Goal: Communication & Community: Answer question/provide support

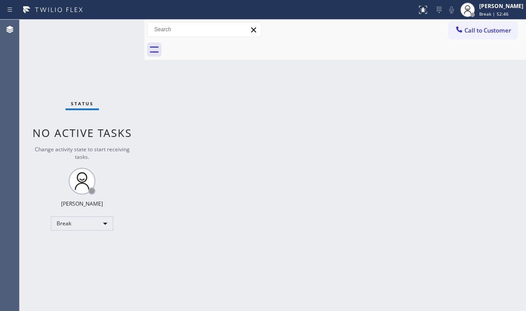
click at [140, 105] on div "Status No active tasks Change activity state to start receiving tasks. [PERSON_…" at bounding box center [82, 165] width 125 height 291
click at [153, 89] on div "Back to Dashboard Change Sender ID Customers Technicians Select a contact Outbo…" at bounding box center [336, 165] width 382 height 291
click at [100, 224] on div "Break" at bounding box center [82, 223] width 62 height 14
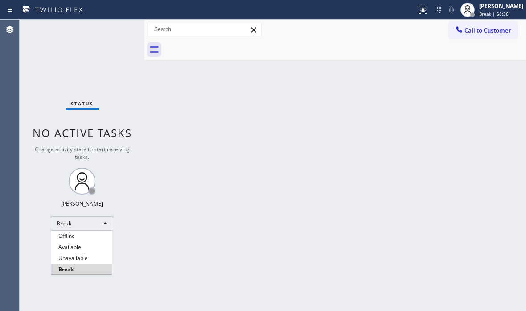
drag, startPoint x: 89, startPoint y: 244, endPoint x: 126, endPoint y: 244, distance: 37.0
click at [89, 244] on li "Available" at bounding box center [81, 247] width 61 height 11
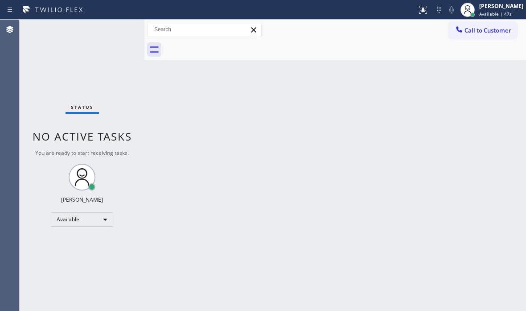
click at [279, 153] on div "Back to Dashboard Change Sender ID Customers Technicians Select a contact Outbo…" at bounding box center [336, 165] width 382 height 291
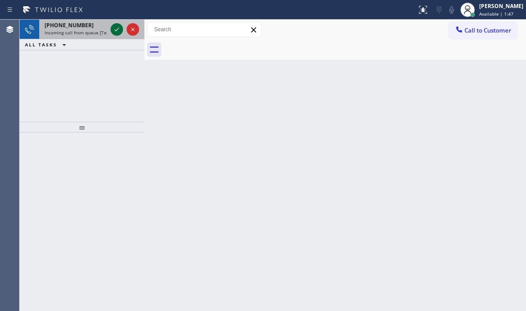
click at [118, 27] on icon at bounding box center [117, 29] width 11 height 11
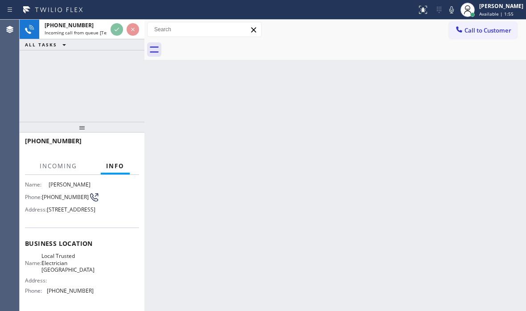
scroll to position [89, 0]
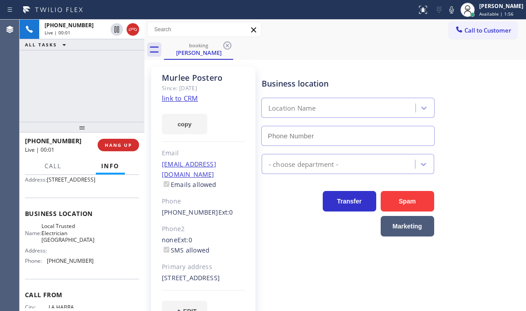
type input "(650) 456-0918"
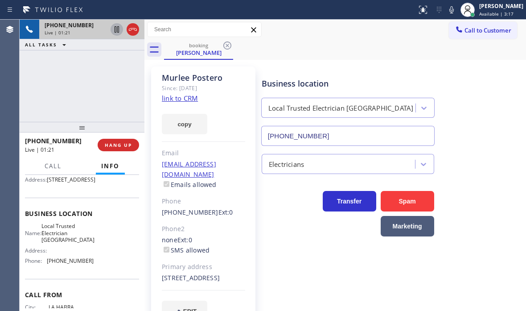
click at [116, 30] on icon at bounding box center [117, 29] width 4 height 6
click at [117, 33] on icon at bounding box center [117, 29] width 11 height 11
click at [132, 30] on icon at bounding box center [133, 29] width 11 height 11
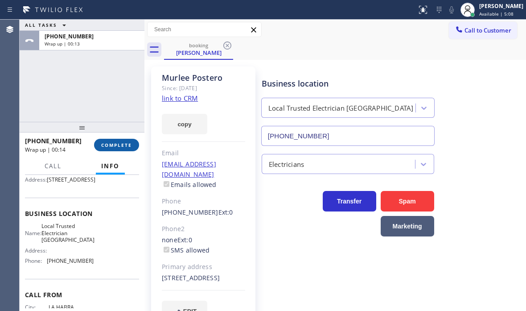
click at [115, 144] on span "COMPLETE" at bounding box center [116, 145] width 31 height 6
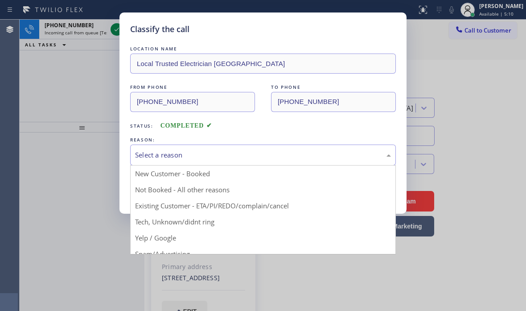
drag, startPoint x: 216, startPoint y: 158, endPoint x: 204, endPoint y: 163, distance: 13.0
click at [215, 158] on div "Select a reason" at bounding box center [263, 155] width 256 height 10
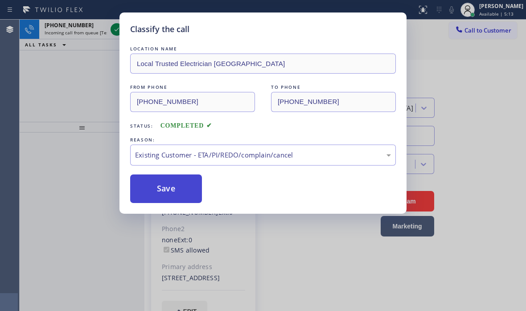
drag, startPoint x: 165, startPoint y: 208, endPoint x: 156, endPoint y: 186, distance: 23.4
drag, startPoint x: 155, startPoint y: 181, endPoint x: 142, endPoint y: 158, distance: 25.6
click at [153, 179] on button "Save" at bounding box center [166, 188] width 72 height 29
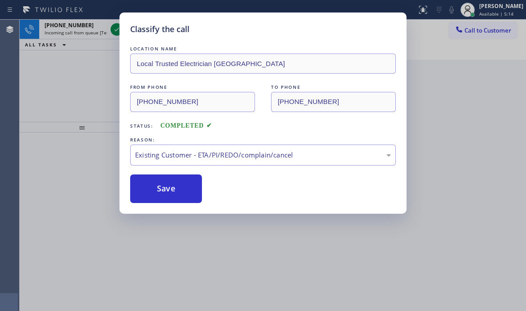
drag, startPoint x: 101, startPoint y: 64, endPoint x: 104, endPoint y: 58, distance: 7.0
click at [102, 63] on div "Classify the call LOCATION NAME Local Trusted Electrician Fremont FROM PHONE (5…" at bounding box center [263, 155] width 526 height 311
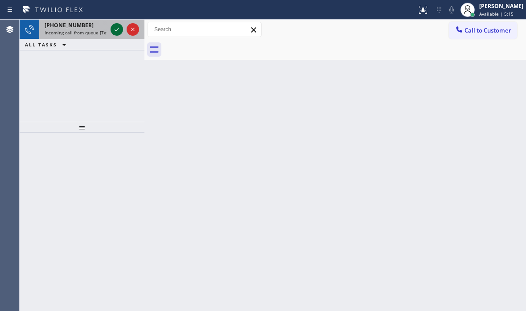
click at [119, 29] on icon at bounding box center [117, 29] width 11 height 11
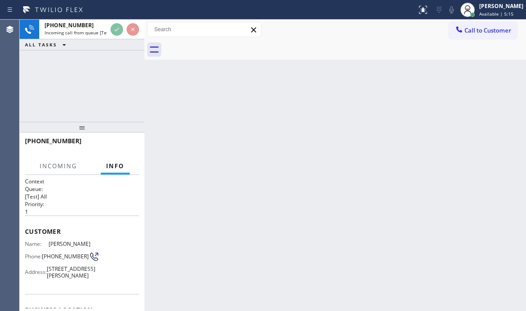
scroll to position [89, 0]
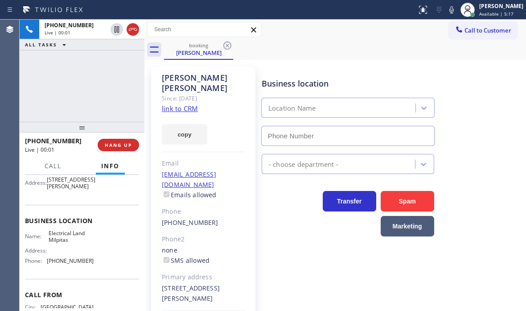
type input "(408) 547-9940"
click at [117, 146] on span "HANG UP" at bounding box center [118, 145] width 27 height 6
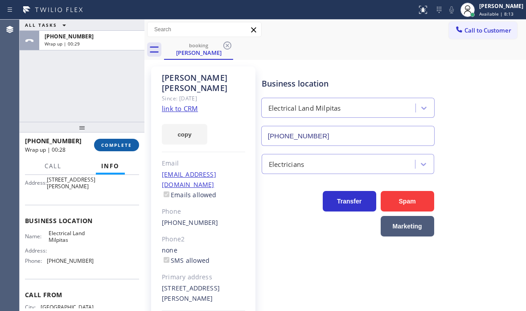
click at [117, 147] on span "COMPLETE" at bounding box center [116, 145] width 31 height 6
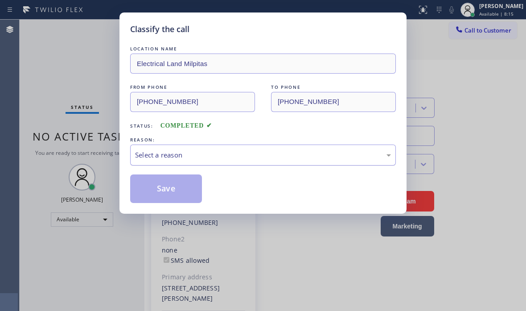
click at [178, 157] on div "Select a reason" at bounding box center [263, 155] width 256 height 10
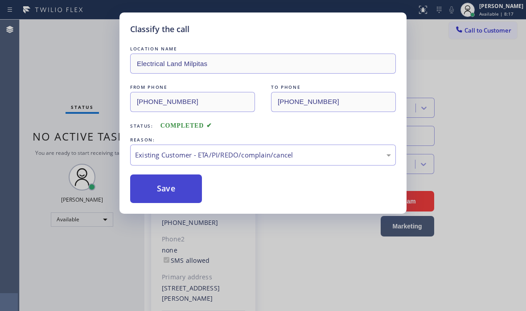
click at [157, 189] on button "Save" at bounding box center [166, 188] width 72 height 29
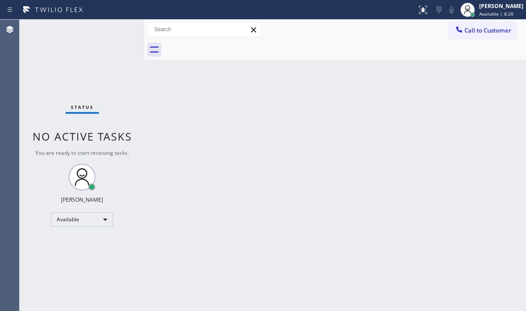
click at [120, 26] on div "Status No active tasks You are ready to start receiving tasks. Judy Mae Saturin…" at bounding box center [82, 165] width 125 height 291
click at [120, 29] on div "Status No active tasks You are ready to start receiving tasks. Judy Mae Saturin…" at bounding box center [82, 165] width 125 height 291
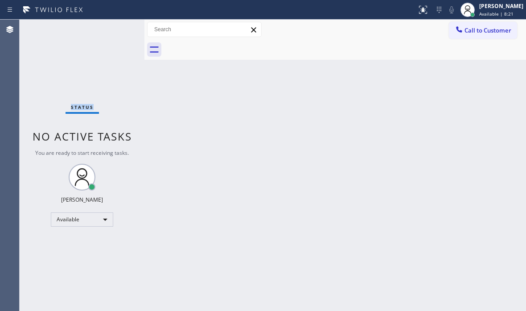
click at [120, 29] on div "Status No active tasks You are ready to start receiving tasks. Judy Mae Saturin…" at bounding box center [82, 165] width 125 height 291
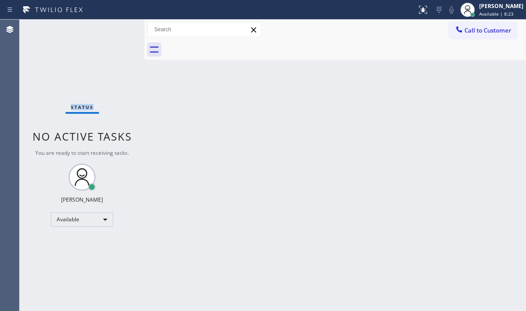
click at [120, 29] on div "Status No active tasks You are ready to start receiving tasks. Judy Mae Saturin…" at bounding box center [82, 165] width 125 height 291
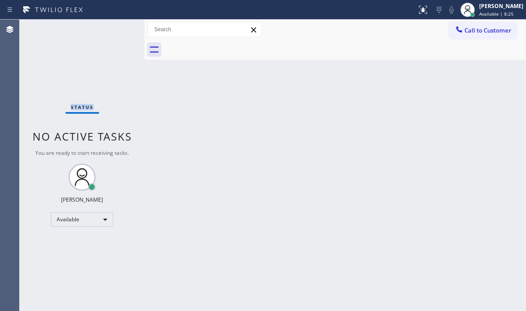
click at [120, 29] on div "Status No active tasks You are ready to start receiving tasks. Judy Mae Saturin…" at bounding box center [82, 165] width 125 height 291
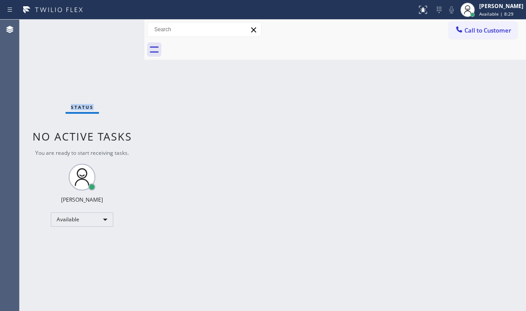
click at [120, 29] on div "Status No active tasks You are ready to start receiving tasks. Judy Mae Saturin…" at bounding box center [82, 165] width 125 height 291
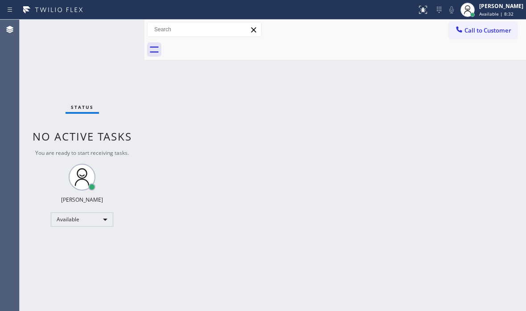
click at [120, 29] on div "Status No active tasks You are ready to start receiving tasks. Judy Mae Saturin…" at bounding box center [82, 165] width 125 height 291
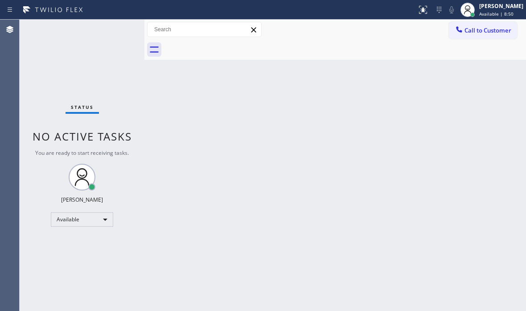
click at [194, 186] on div "Back to Dashboard Change Sender ID Customers Technicians Select a contact Outbo…" at bounding box center [336, 165] width 382 height 291
click at [151, 87] on div "Back to Dashboard Change Sender ID Customers Technicians Select a contact Outbo…" at bounding box center [336, 165] width 382 height 291
click at [114, 30] on div "Status No active tasks You are ready to start receiving tasks. Judy Mae Saturin…" at bounding box center [82, 165] width 125 height 291
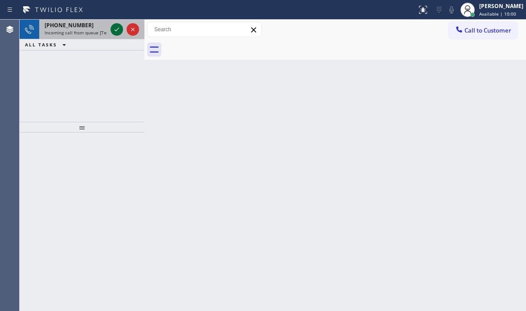
click at [116, 30] on icon at bounding box center [117, 30] width 4 height 4
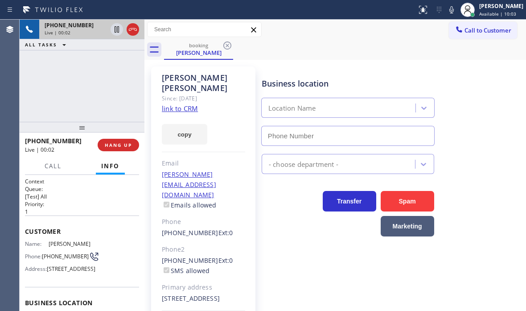
type input "(323) 472-4839"
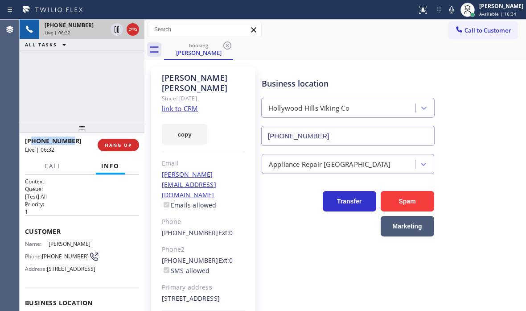
drag, startPoint x: 78, startPoint y: 142, endPoint x: 33, endPoint y: 140, distance: 45.1
click at [33, 140] on div "+18184041858" at bounding box center [58, 140] width 66 height 8
copy span "8184041858"
click at [123, 146] on span "HANG UP" at bounding box center [118, 145] width 27 height 6
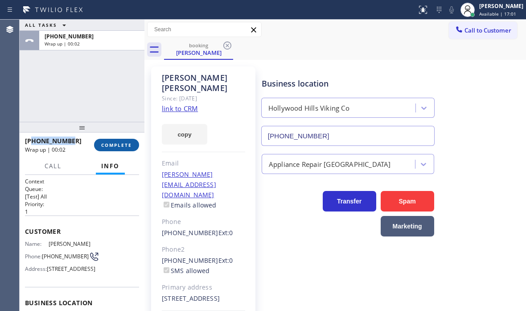
click at [120, 144] on span "COMPLETE" at bounding box center [116, 145] width 31 height 6
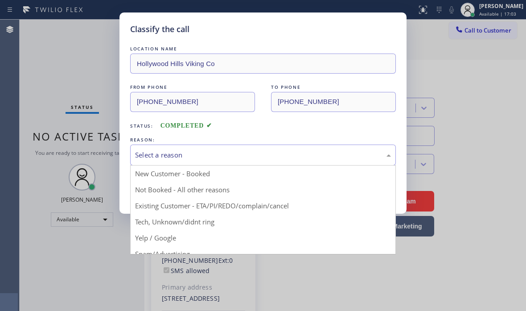
click at [309, 152] on div "Select a reason" at bounding box center [263, 155] width 256 height 10
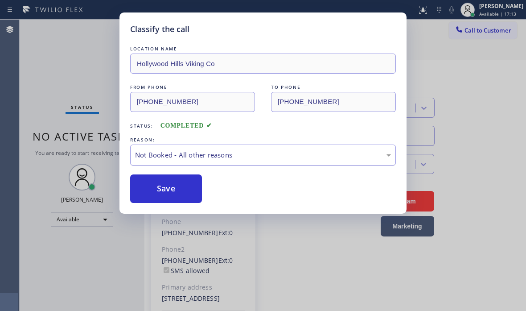
click at [210, 155] on div "Not Booked - All other reasons" at bounding box center [263, 155] width 256 height 10
click at [173, 189] on button "Save" at bounding box center [166, 188] width 72 height 29
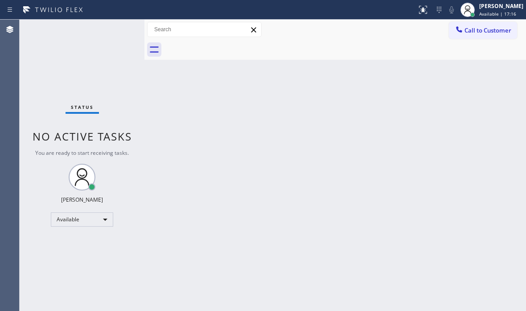
click at [79, 50] on div "Status No active tasks You are ready to start receiving tasks. Judy Mae Saturin…" at bounding box center [82, 165] width 125 height 291
click at [222, 183] on div "Back to Dashboard Change Sender ID Customers Technicians Select a contact Outbo…" at bounding box center [336, 165] width 382 height 291
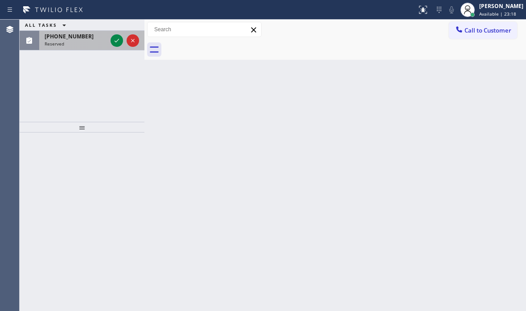
click at [110, 42] on div "(626) 375-3157 Reserved" at bounding box center [82, 41] width 125 height 20
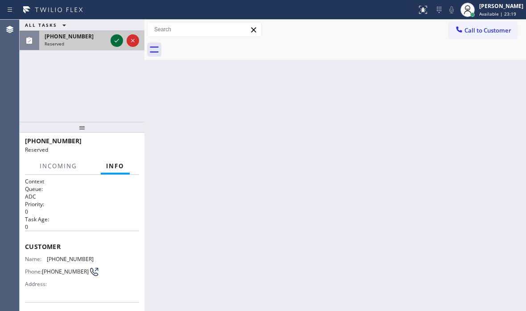
click at [116, 39] on icon at bounding box center [117, 40] width 11 height 11
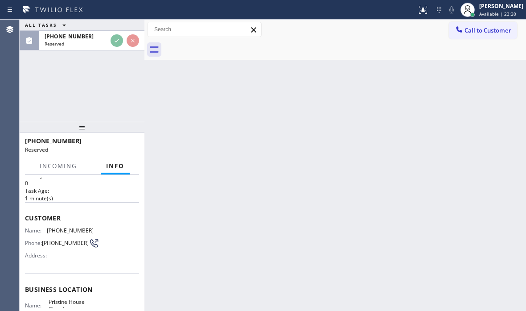
scroll to position [134, 0]
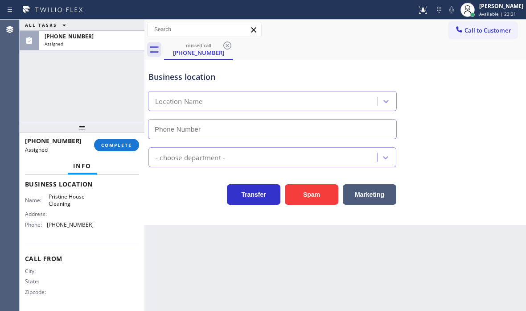
type input "(626) 548-3326"
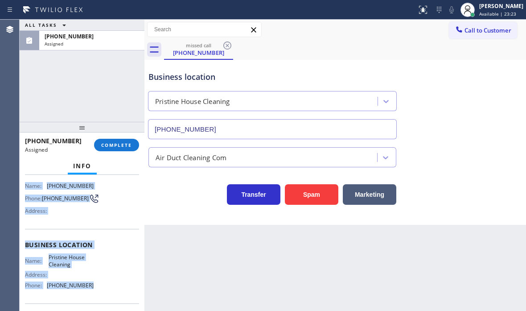
scroll to position [89, 0]
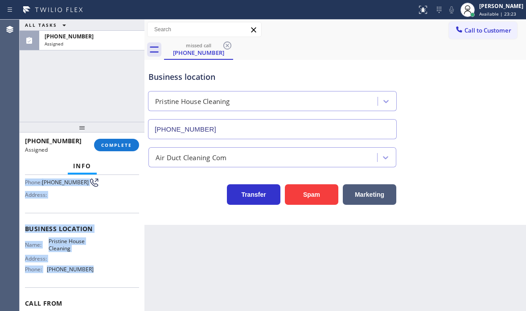
drag, startPoint x: 25, startPoint y: 198, endPoint x: 96, endPoint y: 275, distance: 105.1
click at [96, 275] on div "Context Queue: ADC Priority: 0 Task Age: 1 minute(s) Customer Name: (626) 375-3…" at bounding box center [82, 243] width 125 height 136
copy div "Customer Name: (626) 375-3157 Phone: (626) 375-3157 Address: Business location …"
click at [106, 141] on button "COMPLETE" at bounding box center [116, 145] width 45 height 12
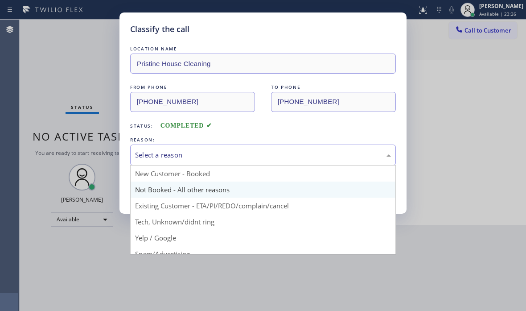
drag, startPoint x: 186, startPoint y: 153, endPoint x: 178, endPoint y: 181, distance: 29.5
click at [186, 153] on div "Select a reason" at bounding box center [263, 155] width 256 height 10
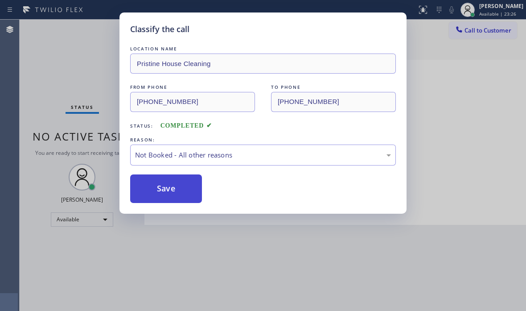
drag, startPoint x: 165, startPoint y: 191, endPoint x: 160, endPoint y: 191, distance: 4.9
click at [160, 191] on button "Save" at bounding box center [166, 188] width 72 height 29
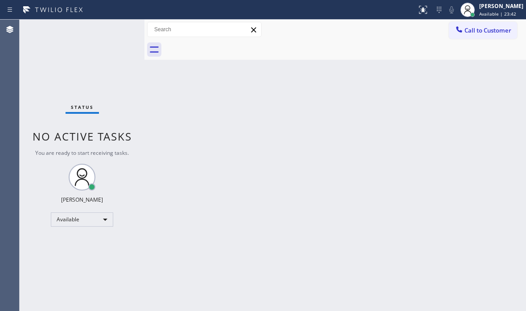
click at [195, 178] on div "Back to Dashboard Change Sender ID Customers Technicians Select a contact Outbo…" at bounding box center [336, 165] width 382 height 291
click at [110, 34] on div "Status No active tasks You are ready to start receiving tasks. Judy Mae Saturin…" at bounding box center [82, 165] width 125 height 291
click at [112, 31] on div "Status No active tasks You are ready to start receiving tasks. Judy Mae Saturin…" at bounding box center [82, 165] width 125 height 291
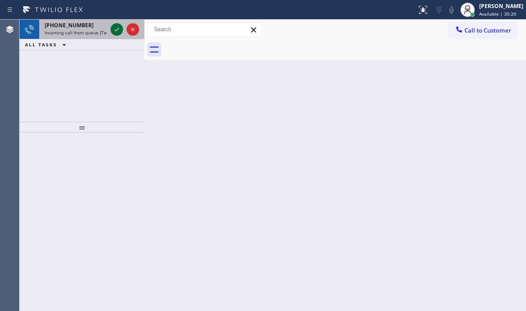
click at [117, 31] on icon at bounding box center [117, 29] width 11 height 11
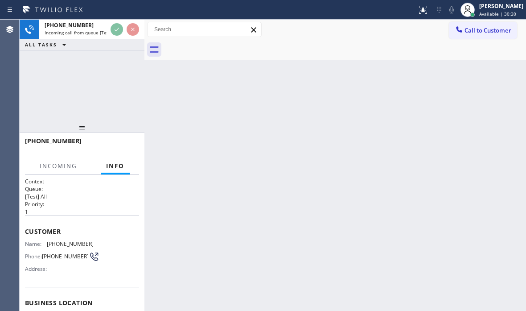
scroll to position [47, 0]
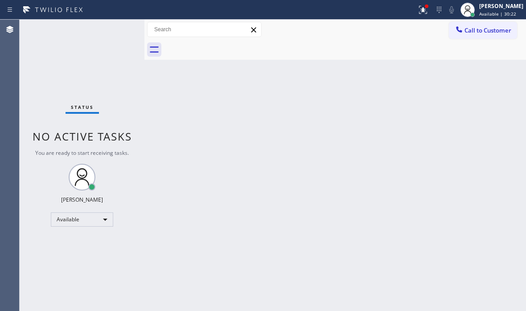
drag, startPoint x: 114, startPoint y: 39, endPoint x: 114, endPoint y: 34, distance: 4.9
click at [114, 38] on div "Status No active tasks You are ready to start receiving tasks. Judy Mae Saturin…" at bounding box center [82, 165] width 125 height 291
click at [114, 33] on div "Status No active tasks You are ready to start receiving tasks. Judy Mae Saturin…" at bounding box center [82, 165] width 125 height 291
click at [99, 45] on div "Status No active tasks You are ready to start receiving tasks. Judy Mae Saturin…" at bounding box center [82, 165] width 125 height 291
click at [418, 12] on icon at bounding box center [423, 9] width 11 height 11
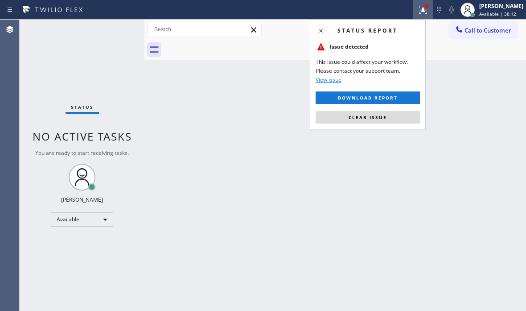
drag, startPoint x: 379, startPoint y: 117, endPoint x: 391, endPoint y: 131, distance: 18.3
click at [379, 118] on span "Clear issue" at bounding box center [368, 117] width 38 height 6
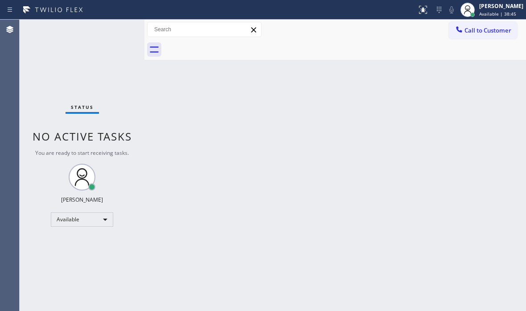
click at [161, 141] on div "Back to Dashboard Change Sender ID Customers Technicians Select a contact Outbo…" at bounding box center [336, 165] width 382 height 291
click at [159, 110] on div "Back to Dashboard Change Sender ID Customers Technicians Select a contact Outbo…" at bounding box center [336, 165] width 382 height 291
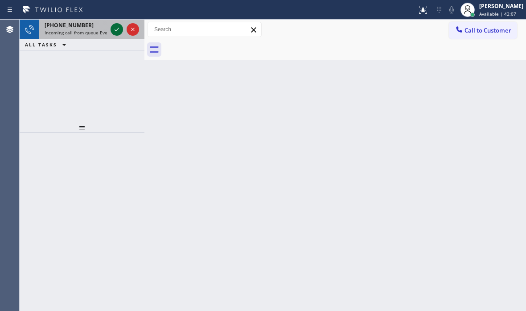
click at [116, 25] on icon at bounding box center [117, 29] width 11 height 11
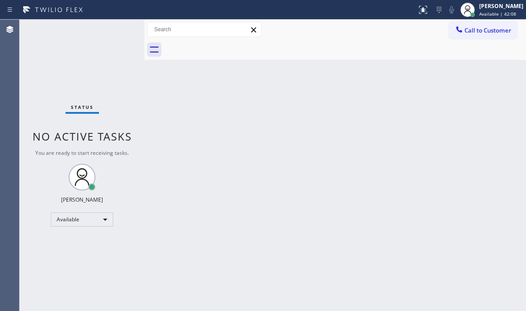
click at [115, 26] on div "Status No active tasks You are ready to start receiving tasks. Judy Mae Saturin…" at bounding box center [82, 165] width 125 height 291
click at [418, 13] on icon at bounding box center [423, 9] width 11 height 11
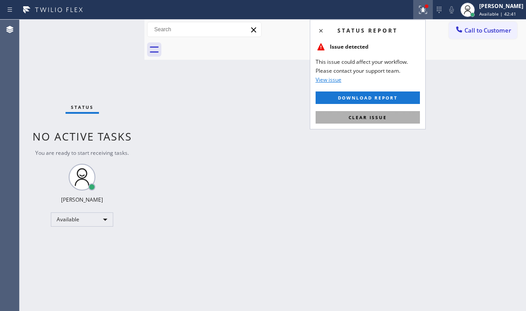
click at [360, 119] on span "Clear issue" at bounding box center [368, 117] width 38 height 6
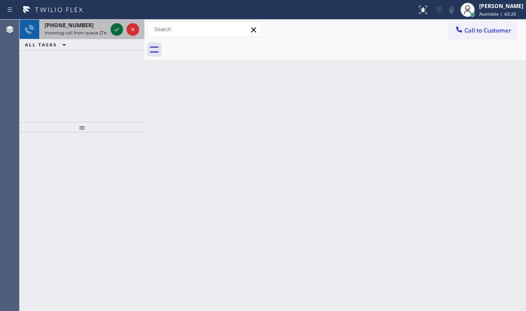
click at [116, 29] on icon at bounding box center [117, 29] width 11 height 11
click at [112, 26] on icon at bounding box center [117, 29] width 11 height 11
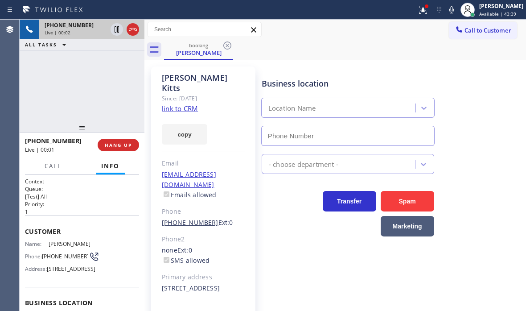
type input "(661) 493-9035"
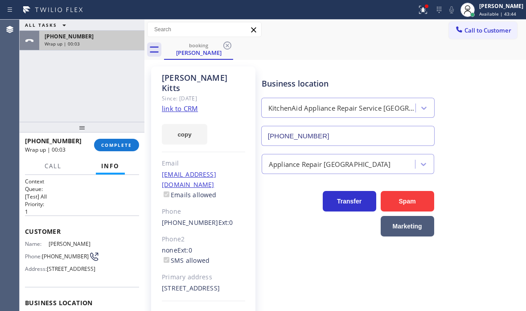
click at [108, 44] on div "Wrap up | 00:03" at bounding box center [92, 44] width 95 height 6
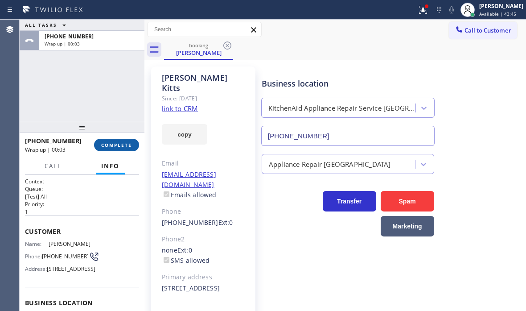
click at [110, 140] on button "COMPLETE" at bounding box center [116, 145] width 45 height 12
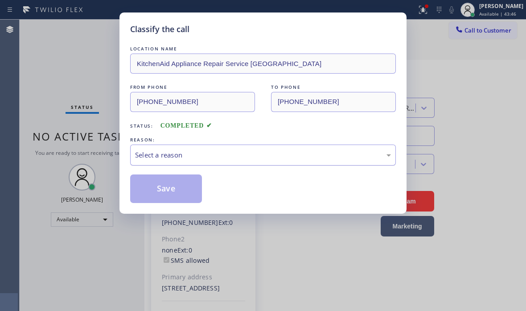
click at [205, 162] on div "Select a reason" at bounding box center [263, 155] width 266 height 21
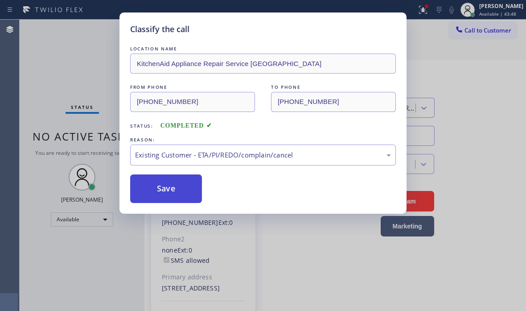
click at [164, 184] on button "Save" at bounding box center [166, 188] width 72 height 29
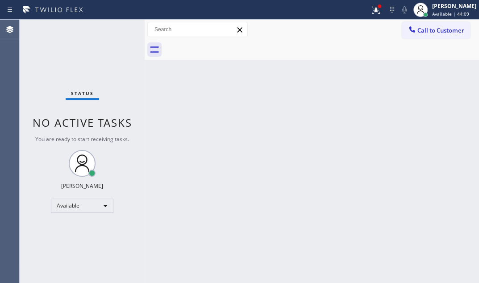
drag, startPoint x: 270, startPoint y: 1, endPoint x: 107, endPoint y: 29, distance: 165.7
click at [107, 29] on div "Status No active tasks You are ready to start receiving tasks. Judy Mae Saturin…" at bounding box center [82, 151] width 125 height 263
click at [111, 29] on div "Status No active tasks You are ready to start receiving tasks. Judy Mae Saturin…" at bounding box center [82, 151] width 125 height 263
click at [124, 31] on div "Status No active tasks You are ready to start receiving tasks. Judy Mae Saturin…" at bounding box center [82, 151] width 125 height 263
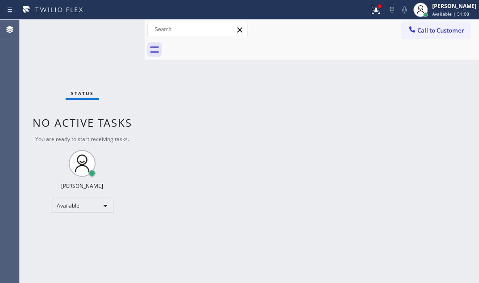
click at [118, 27] on div "Status No active tasks You are ready to start receiving tasks. Judy Mae Saturin…" at bounding box center [82, 151] width 125 height 263
click at [114, 25] on div "Status No active tasks You are ready to start receiving tasks. Judy Mae Saturin…" at bounding box center [82, 151] width 125 height 263
click at [110, 35] on div "Status No active tasks You are ready to start receiving tasks. Judy Mae Saturin…" at bounding box center [82, 151] width 125 height 263
click at [106, 28] on div "Status No active tasks You are ready to start receiving tasks. Judy Mae Saturin…" at bounding box center [82, 151] width 125 height 263
click at [112, 33] on div "Status No active tasks You are ready to start receiving tasks. Judy Mae Saturin…" at bounding box center [82, 151] width 125 height 263
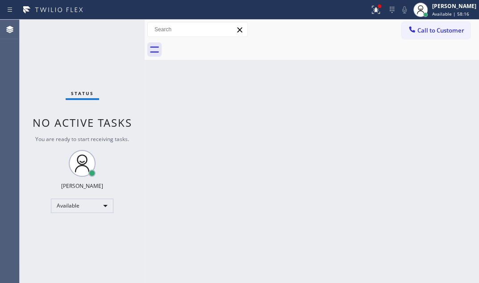
click at [110, 30] on div "Status No active tasks You are ready to start receiving tasks. Judy Mae Saturin…" at bounding box center [82, 151] width 125 height 263
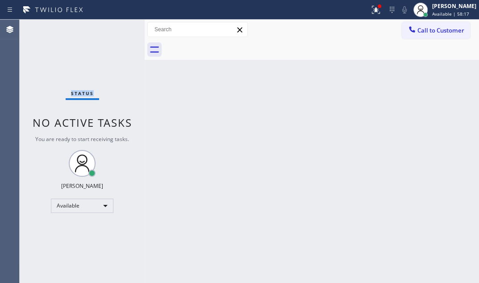
click at [110, 30] on div "Status No active tasks You are ready to start receiving tasks. Judy Mae Saturin…" at bounding box center [82, 151] width 125 height 263
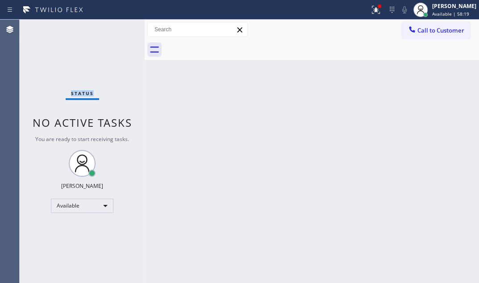
click at [110, 30] on div "Status No active tasks You are ready to start receiving tasks. Judy Mae Saturin…" at bounding box center [82, 151] width 125 height 263
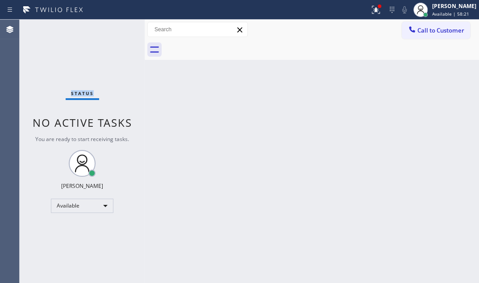
click at [110, 30] on div "Status No active tasks You are ready to start receiving tasks. Judy Mae Saturin…" at bounding box center [82, 151] width 125 height 263
click at [124, 30] on div "Status No active tasks You are ready to start receiving tasks. Judy Mae Saturin…" at bounding box center [82, 151] width 125 height 263
click at [117, 28] on div "Status No active tasks You are ready to start receiving tasks. Judy Mae Saturin…" at bounding box center [82, 151] width 125 height 263
click at [195, 187] on div "Back to Dashboard Change Sender ID Customers Technicians Select a contact Outbo…" at bounding box center [312, 151] width 334 height 263
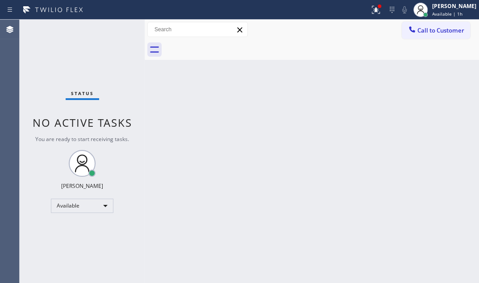
click at [115, 40] on div "Status No active tasks You are ready to start receiving tasks. Judy Mae Saturin…" at bounding box center [82, 151] width 125 height 263
click at [110, 26] on div "Status No active tasks You are ready to start receiving tasks. Judy Mae Saturin…" at bounding box center [82, 151] width 125 height 263
click at [112, 28] on div "Status No active tasks You are ready to start receiving tasks. Judy Mae Saturin…" at bounding box center [82, 151] width 125 height 263
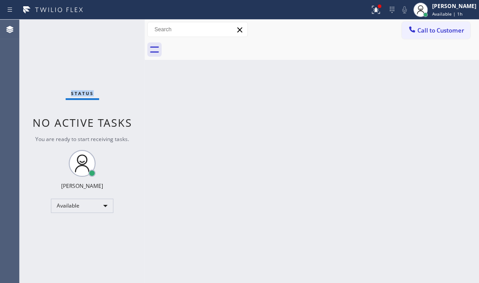
click at [112, 28] on div "Status No active tasks You are ready to start receiving tasks. Judy Mae Saturin…" at bounding box center [82, 151] width 125 height 263
click at [112, 29] on div "Status No active tasks You are ready to start receiving tasks. Judy Mae Saturin…" at bounding box center [82, 151] width 125 height 263
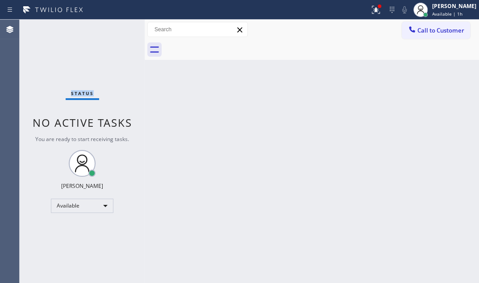
click at [112, 29] on div "Status No active tasks You are ready to start receiving tasks. Judy Mae Saturin…" at bounding box center [82, 151] width 125 height 263
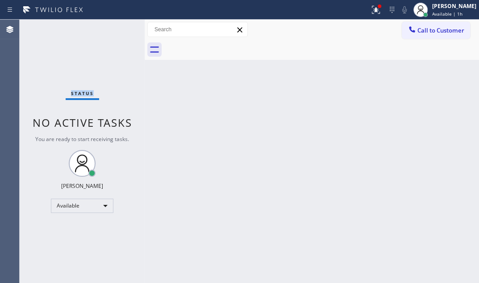
click at [112, 29] on div "Status No active tasks You are ready to start receiving tasks. Judy Mae Saturin…" at bounding box center [82, 151] width 125 height 263
drag, startPoint x: 366, startPoint y: 12, endPoint x: 364, endPoint y: 18, distance: 6.0
click at [370, 12] on icon at bounding box center [375, 9] width 11 height 11
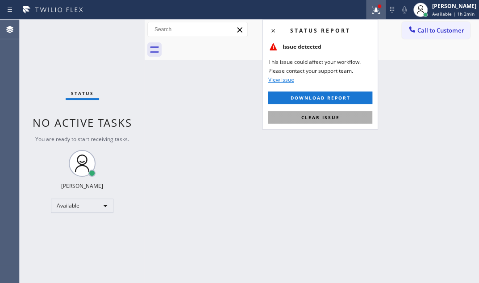
click at [330, 121] on button "Clear issue" at bounding box center [320, 117] width 104 height 12
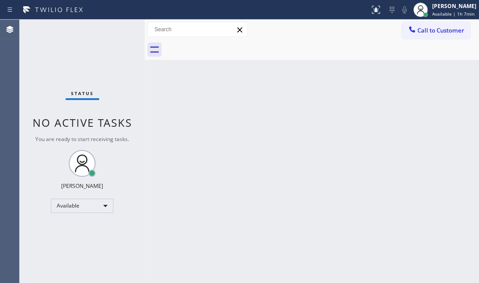
click at [113, 32] on div "Status No active tasks You are ready to start receiving tasks. Judy Mae Saturin…" at bounding box center [82, 151] width 125 height 263
click at [113, 31] on div "Status No active tasks You are ready to start receiving tasks. Judy Mae Saturin…" at bounding box center [82, 151] width 125 height 263
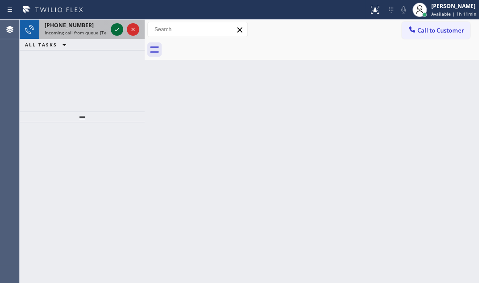
click at [114, 26] on icon at bounding box center [117, 29] width 11 height 11
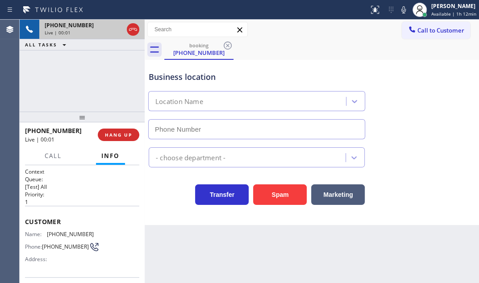
type input "(480) 269-8504"
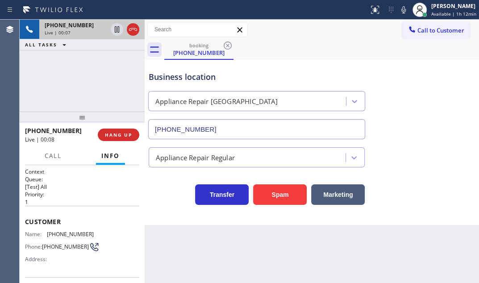
click at [42, 206] on div "Customer Name: (402) 277-0679 Phone: (402) 277-0679 Address:" at bounding box center [82, 241] width 114 height 71
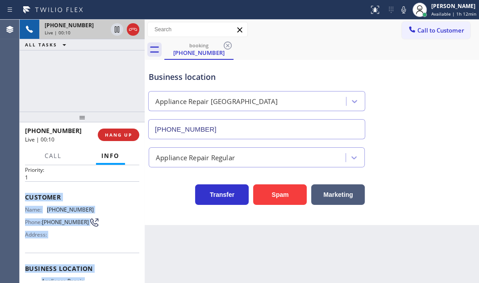
scroll to position [81, 0]
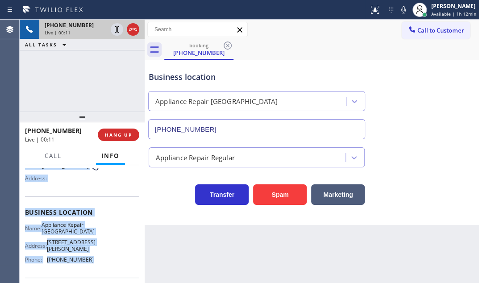
drag, startPoint x: 25, startPoint y: 218, endPoint x: 89, endPoint y: 260, distance: 75.7
click at [89, 260] on div "Context Queue: [Test] All Priority: 1 Customer Name: (402) 277-0679 Phone: (402…" at bounding box center [82, 216] width 114 height 258
copy div "Customer Name: (402) 277-0679 Phone: (402) 277-0679 Address: Business location …"
click at [133, 31] on icon at bounding box center [133, 29] width 11 height 11
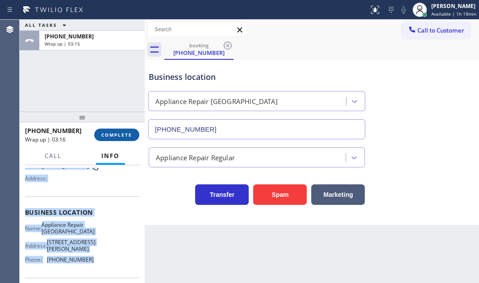
click at [121, 133] on span "COMPLETE" at bounding box center [116, 135] width 31 height 6
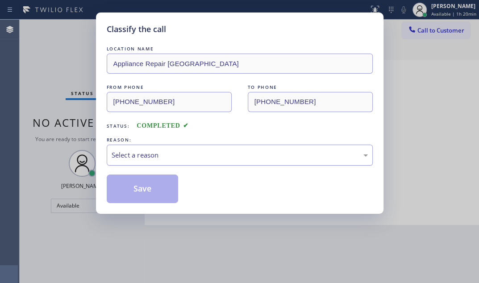
click at [200, 153] on div "Select a reason" at bounding box center [240, 155] width 256 height 10
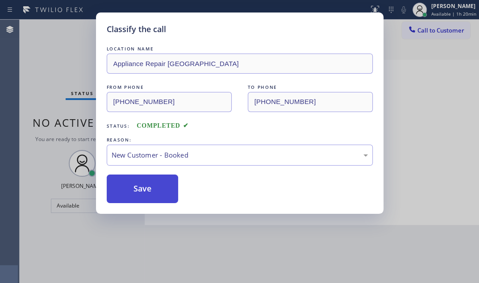
click at [132, 174] on button "Save" at bounding box center [143, 188] width 72 height 29
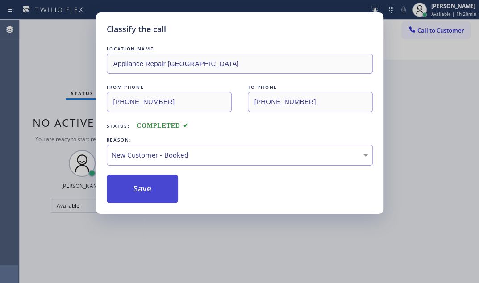
click at [137, 181] on button "Save" at bounding box center [143, 188] width 72 height 29
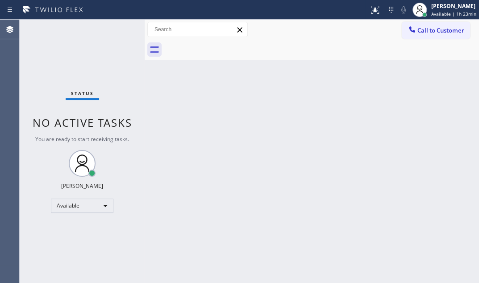
click at [120, 37] on div "Status No active tasks You are ready to start receiving tasks. Judy Mae Saturin…" at bounding box center [82, 151] width 125 height 263
click at [274, 138] on div "Back to Dashboard Change Sender ID Customers Technicians Select a contact Outbo…" at bounding box center [312, 151] width 334 height 263
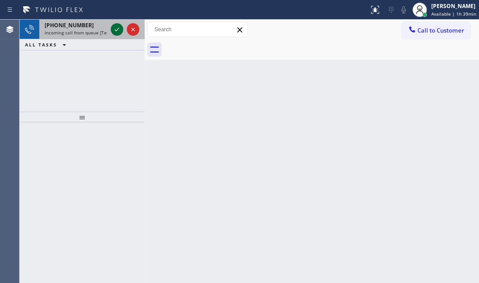
click at [115, 27] on icon at bounding box center [117, 29] width 11 height 11
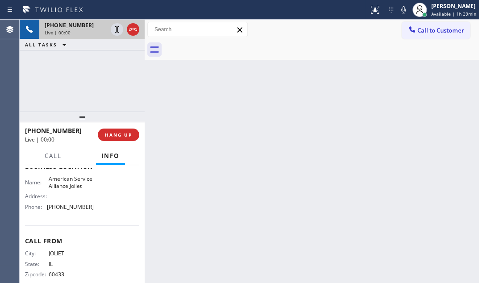
scroll to position [66, 0]
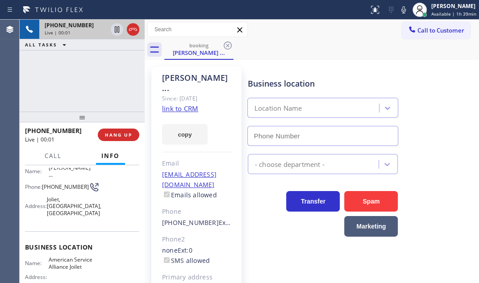
type input "(779) 212-7220"
click at [189, 104] on link "link to CRM" at bounding box center [180, 108] width 36 height 9
drag, startPoint x: 134, startPoint y: 31, endPoint x: 132, endPoint y: 41, distance: 9.5
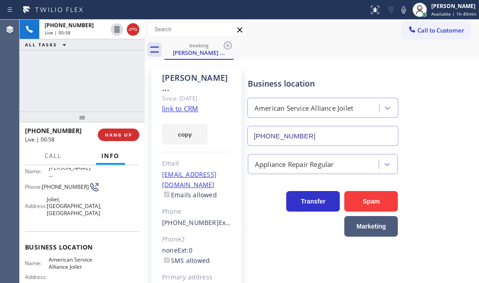
click at [134, 31] on icon at bounding box center [133, 29] width 11 height 11
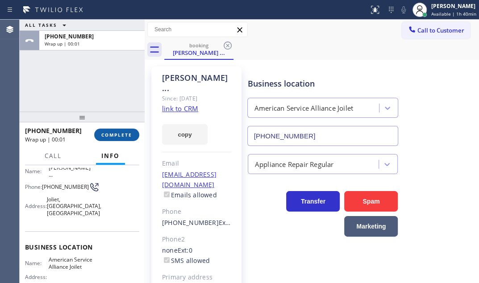
drag, startPoint x: 115, startPoint y: 136, endPoint x: 195, endPoint y: 150, distance: 81.5
click at [116, 136] on span "COMPLETE" at bounding box center [116, 135] width 31 height 6
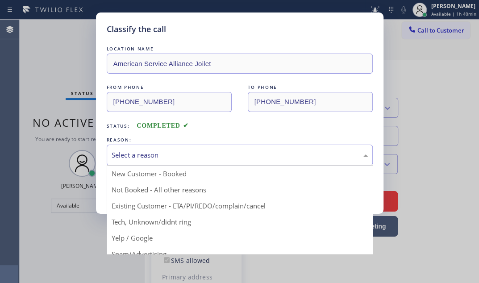
click at [173, 154] on div "Select a reason" at bounding box center [240, 155] width 256 height 10
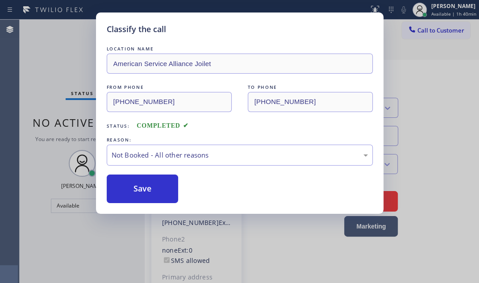
drag, startPoint x: 133, startPoint y: 188, endPoint x: 152, endPoint y: 172, distance: 24.7
click at [134, 187] on button "Save" at bounding box center [143, 188] width 72 height 29
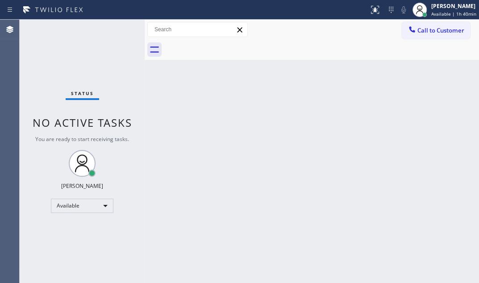
click at [119, 30] on div "Status No active tasks You are ready to start receiving tasks. Judy Mae Saturin…" at bounding box center [82, 151] width 125 height 263
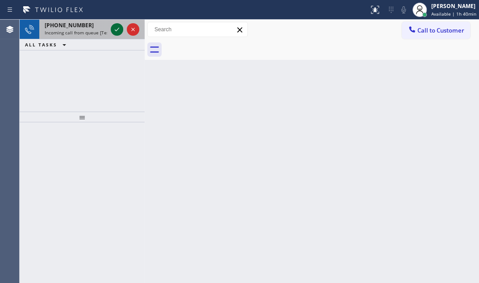
click at [117, 29] on icon at bounding box center [117, 29] width 11 height 11
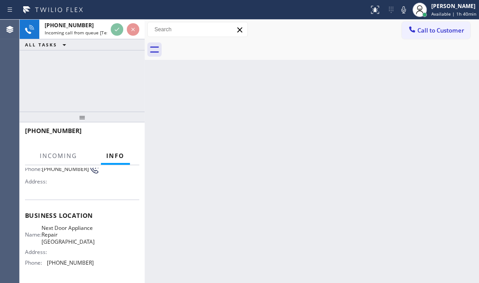
scroll to position [81, 0]
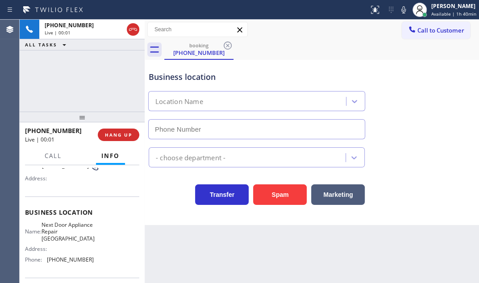
type input "(631) 203-1974"
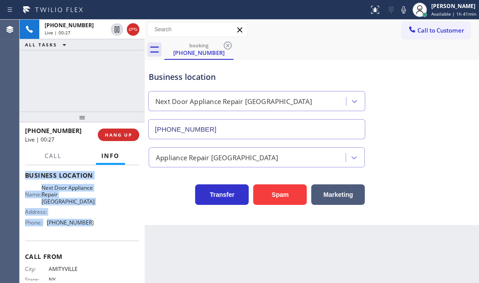
scroll to position [121, 0]
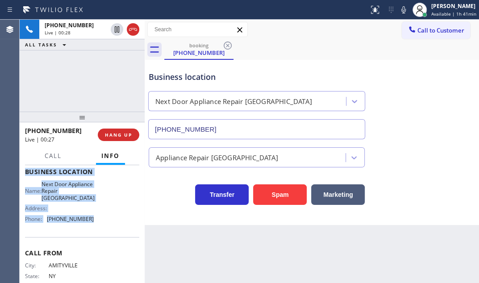
drag, startPoint x: 24, startPoint y: 219, endPoint x: 102, endPoint y: 226, distance: 78.8
click at [102, 226] on div "Context Queue: [Test] All Priority: 2 Customer Name: (631) 805-8073 Phone: (631…" at bounding box center [82, 224] width 125 height 118
copy div "Customer Name: (631) 805-8073 Phone: (631) 805-8073 Address: Business location …"
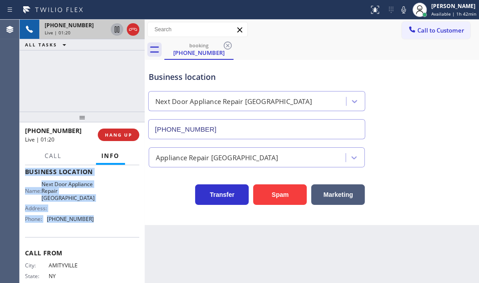
click at [116, 29] on icon at bounding box center [117, 29] width 11 height 11
click at [116, 29] on icon at bounding box center [117, 29] width 6 height 6
click at [132, 31] on icon at bounding box center [133, 29] width 11 height 11
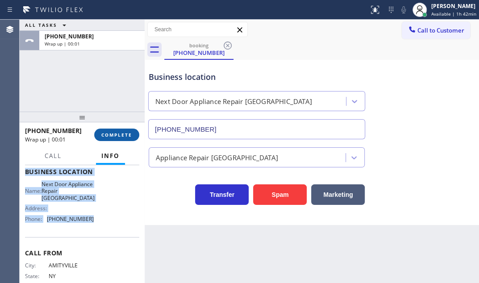
click at [113, 133] on span "COMPLETE" at bounding box center [116, 135] width 31 height 6
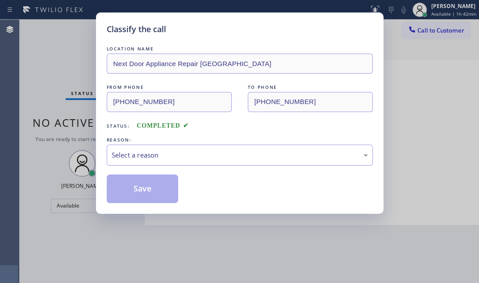
click at [252, 156] on div "Select a reason" at bounding box center [240, 155] width 256 height 10
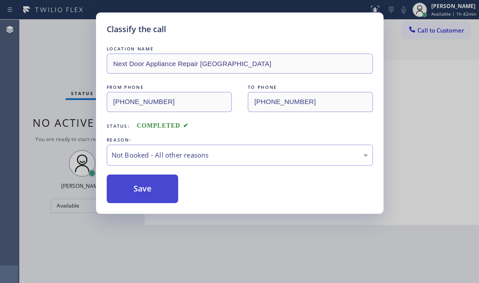
click at [129, 184] on button "Save" at bounding box center [143, 188] width 72 height 29
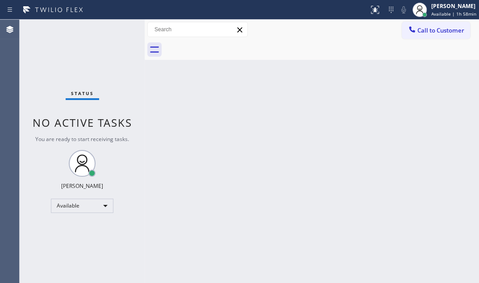
click at [98, 32] on div "Status No active tasks You are ready to start receiving tasks. Judy Mae Saturin…" at bounding box center [82, 151] width 125 height 263
click at [252, 155] on div "Back to Dashboard Change Sender ID Customers Technicians Select a contact Outbo…" at bounding box center [312, 151] width 334 height 263
click at [432, 10] on div "[PERSON_NAME] Available | 2h 1min" at bounding box center [454, 10] width 49 height 16
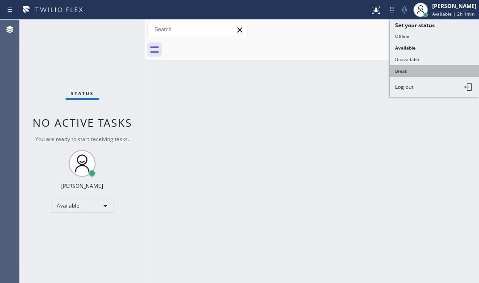
click at [405, 69] on button "Break" at bounding box center [433, 71] width 89 height 12
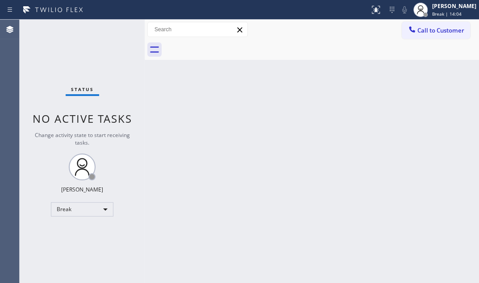
click at [122, 61] on div "Status No active tasks Change activity state to start receiving tasks. [PERSON_…" at bounding box center [82, 151] width 125 height 263
click at [98, 205] on div "Break" at bounding box center [82, 209] width 62 height 14
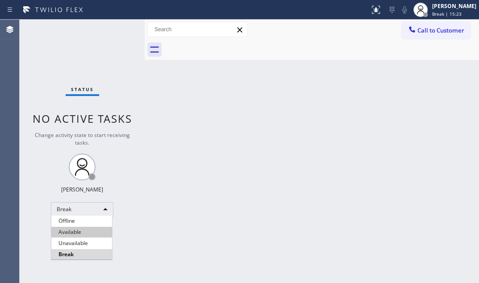
click at [83, 229] on li "Available" at bounding box center [81, 232] width 61 height 11
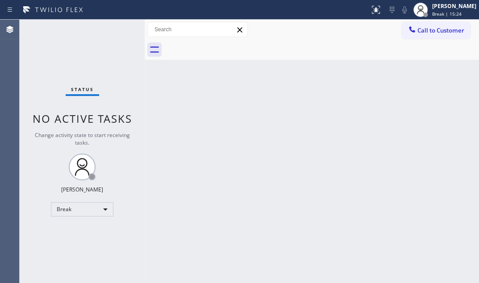
click at [253, 159] on div "Back to Dashboard Change Sender ID Customers Technicians Select a contact Outbo…" at bounding box center [312, 151] width 334 height 263
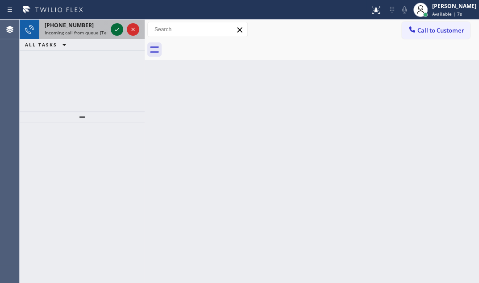
click at [116, 30] on icon at bounding box center [117, 29] width 11 height 11
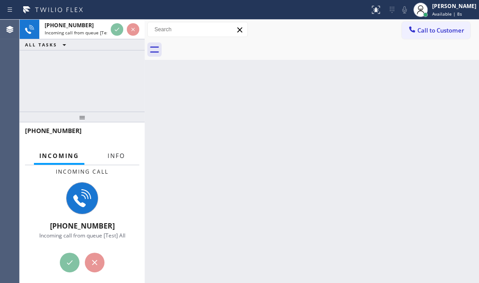
drag, startPoint x: 117, startPoint y: 154, endPoint x: 117, endPoint y: 164, distance: 9.8
click at [117, 154] on span "Info" at bounding box center [116, 156] width 17 height 8
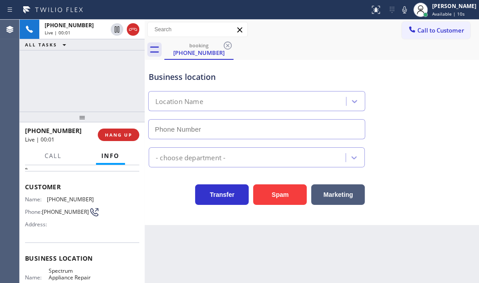
type input "(480) 618-7744"
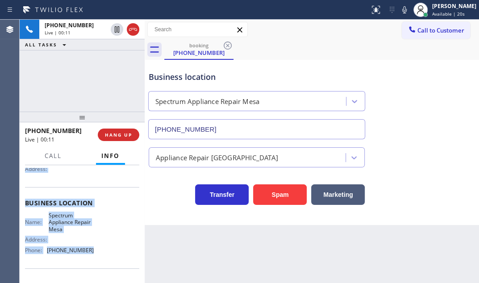
scroll to position [121, 0]
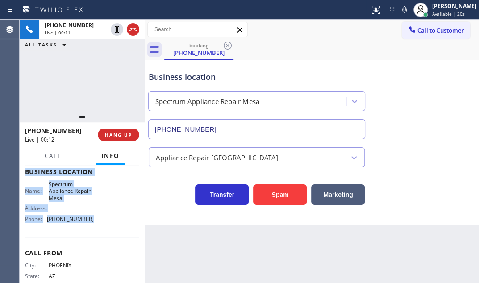
drag, startPoint x: 25, startPoint y: 219, endPoint x: 91, endPoint y: 231, distance: 67.5
click at [91, 231] on div "Context Queue: [Test] All Priority: 2 Customer Name: (480) 326-6609 Phone: (480…" at bounding box center [82, 175] width 114 height 258
copy div "Customer Name: (480) 326-6609 Phone: (480) 326-6609 Address: Business location …"
click at [120, 133] on span "HANG UP" at bounding box center [118, 135] width 27 height 6
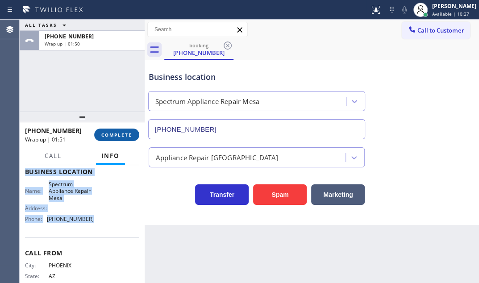
click at [132, 132] on button "COMPLETE" at bounding box center [116, 134] width 45 height 12
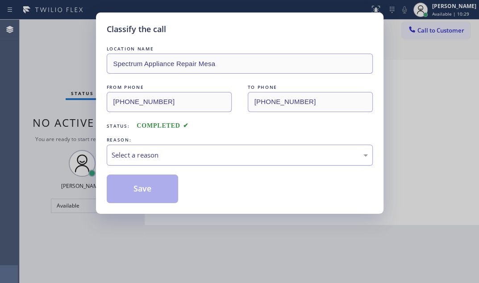
click at [194, 153] on div "Select a reason" at bounding box center [240, 155] width 256 height 10
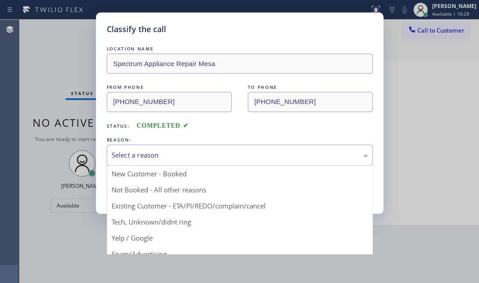
drag, startPoint x: 145, startPoint y: 191, endPoint x: 126, endPoint y: 191, distance: 19.2
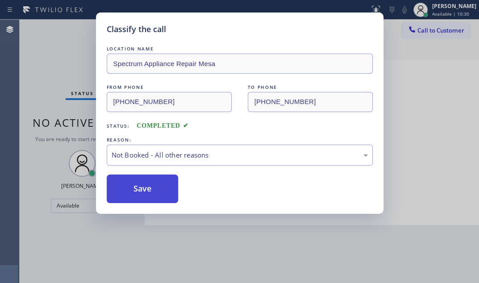
drag, startPoint x: 124, startPoint y: 191, endPoint x: 129, endPoint y: 188, distance: 5.8
click at [124, 191] on button "Save" at bounding box center [143, 188] width 72 height 29
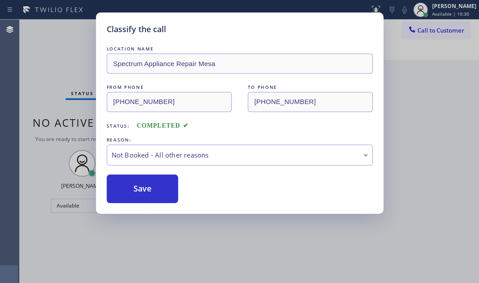
click at [417, 62] on div "Classify the call LOCATION NAME Spectrum Appliance Repair Mesa FROM PHONE (480)…" at bounding box center [239, 141] width 479 height 283
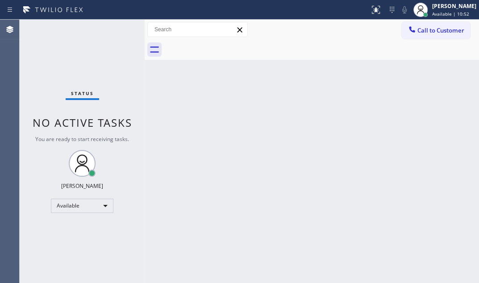
click at [226, 183] on div "Back to Dashboard Change Sender ID Customers Technicians Select a contact Outbo…" at bounding box center [312, 151] width 334 height 263
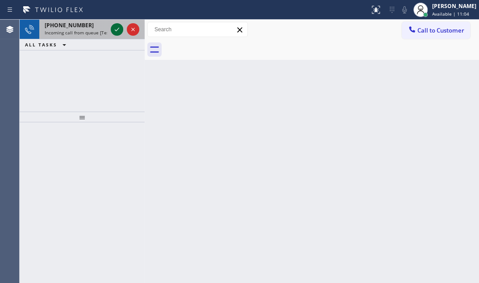
click at [116, 29] on icon at bounding box center [117, 29] width 11 height 11
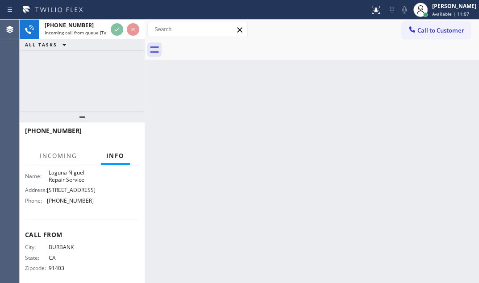
scroll to position [121, 0]
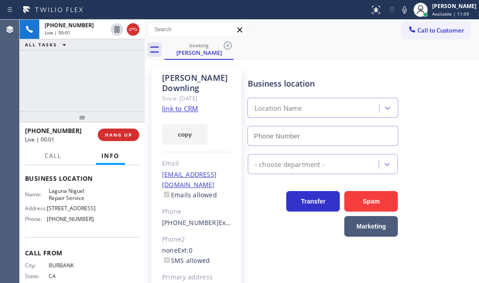
type input "(949) 202-5983"
click at [185, 104] on link "link to CRM" at bounding box center [180, 108] width 36 height 9
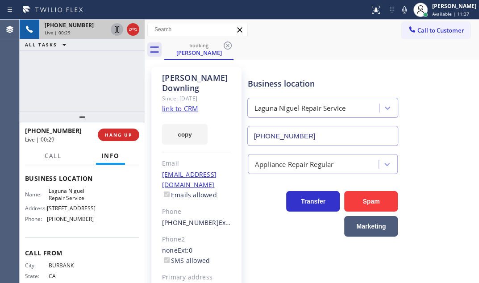
drag, startPoint x: 114, startPoint y: 31, endPoint x: 122, endPoint y: 32, distance: 8.0
click at [115, 31] on icon at bounding box center [117, 29] width 11 height 11
click at [120, 35] on div at bounding box center [125, 30] width 32 height 20
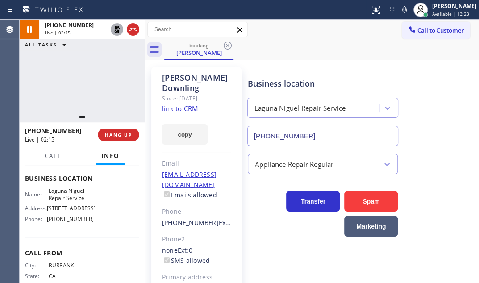
click at [117, 32] on icon at bounding box center [117, 29] width 6 height 6
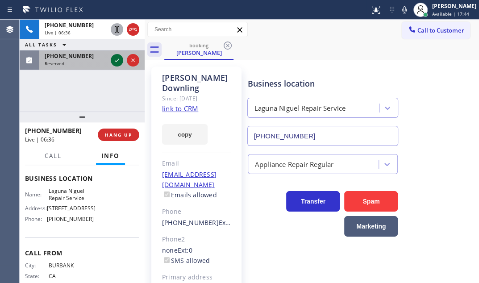
click at [116, 64] on icon at bounding box center [117, 60] width 11 height 11
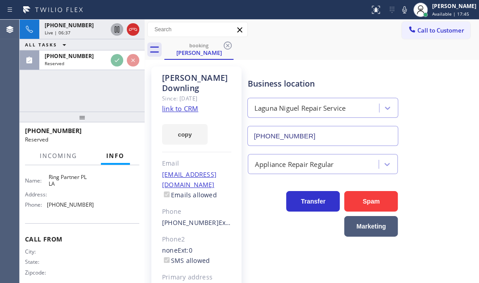
scroll to position [129, 0]
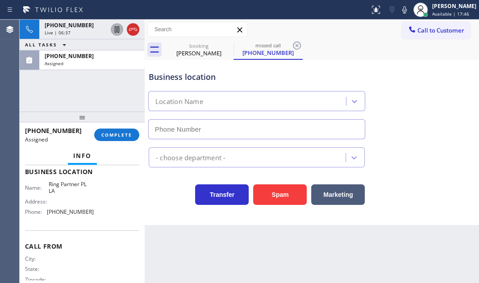
type input "(213) 301-0055"
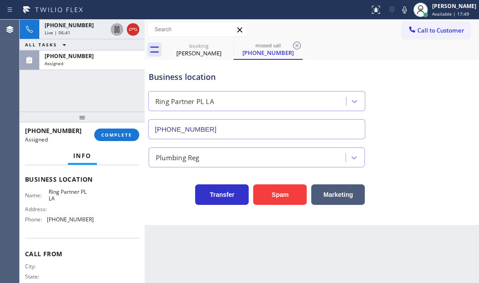
scroll to position [136, 0]
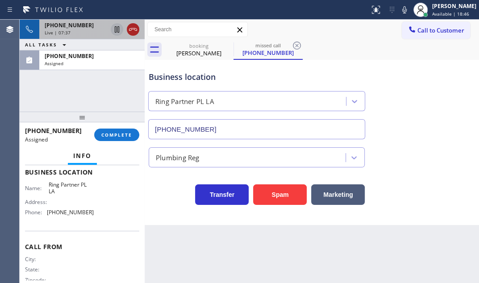
click at [134, 33] on icon at bounding box center [133, 29] width 11 height 11
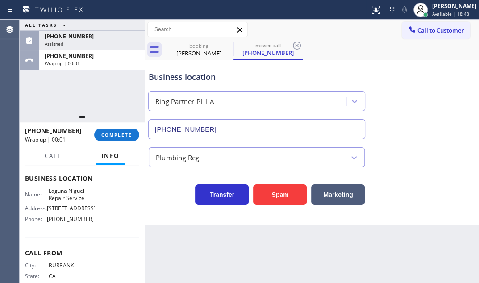
drag, startPoint x: 124, startPoint y: 65, endPoint x: 121, endPoint y: 76, distance: 11.6
click at [124, 65] on div "Wrap up | 00:01" at bounding box center [92, 63] width 95 height 6
click at [116, 128] on button "COMPLETE" at bounding box center [116, 134] width 45 height 12
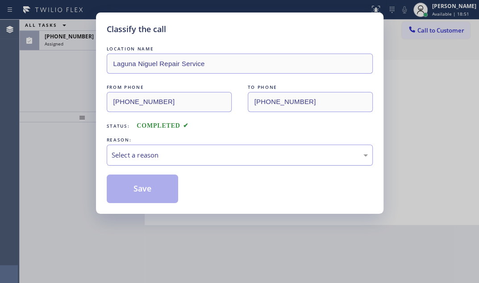
click at [227, 158] on div "Select a reason" at bounding box center [240, 155] width 256 height 10
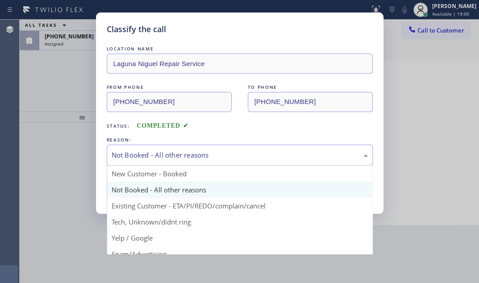
click at [163, 156] on div "Not Booked - All other reasons" at bounding box center [240, 155] width 256 height 10
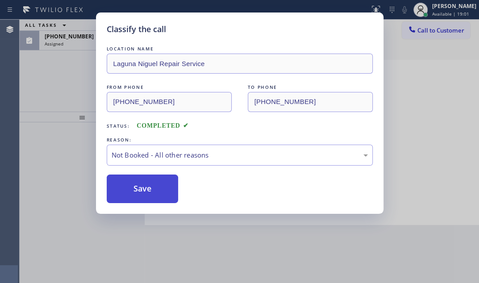
drag, startPoint x: 140, startPoint y: 188, endPoint x: 134, endPoint y: 191, distance: 6.8
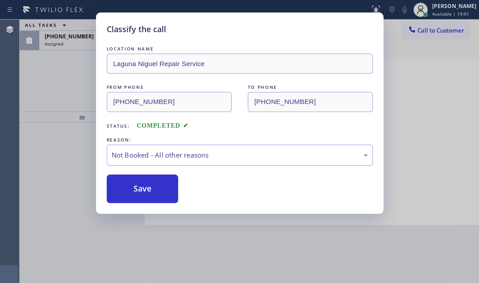
drag, startPoint x: 134, startPoint y: 191, endPoint x: 119, endPoint y: 164, distance: 31.2
click at [134, 191] on button "Save" at bounding box center [143, 188] width 72 height 29
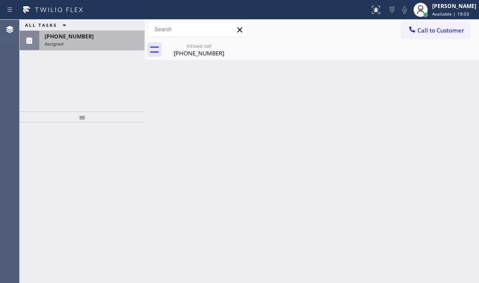
click at [84, 42] on div "Assigned" at bounding box center [92, 44] width 95 height 6
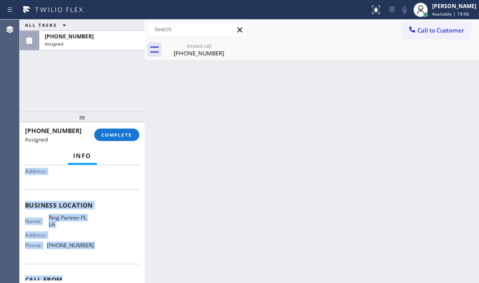
scroll to position [121, 0]
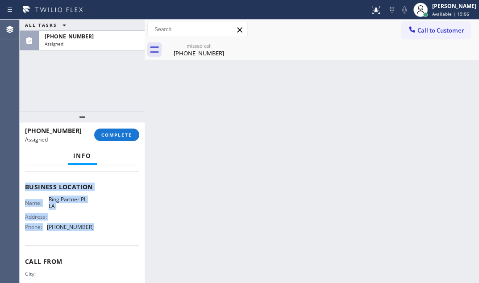
drag, startPoint x: 22, startPoint y: 228, endPoint x: 102, endPoint y: 244, distance: 80.9
click at [102, 244] on div "Context Queue: Plumbing Priority: 0 Task Age: 2 minute(s) Customer Name: (213) …" at bounding box center [82, 224] width 125 height 118
copy div "Customer Name: (213) 464-8105 Phone: (213) 464-8105 Address: Business location …"
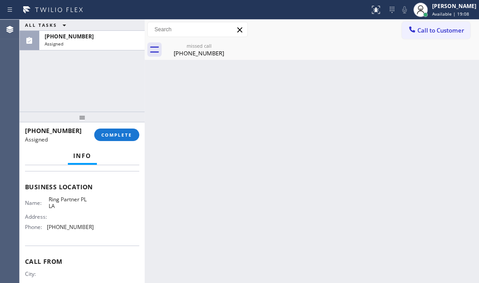
click at [268, 135] on div "Back to Dashboard Change Sender ID Customers Technicians Select a contact Outbo…" at bounding box center [312, 151] width 334 height 263
drag, startPoint x: 62, startPoint y: 227, endPoint x: 47, endPoint y: 227, distance: 15.6
click at [47, 227] on div "Name: Ring Partner PL LA Address: Phone: (213) 301-0055" at bounding box center [82, 215] width 114 height 38
copy div "(213) 301-0055"
drag, startPoint x: 425, startPoint y: 35, endPoint x: 323, endPoint y: 79, distance: 111.7
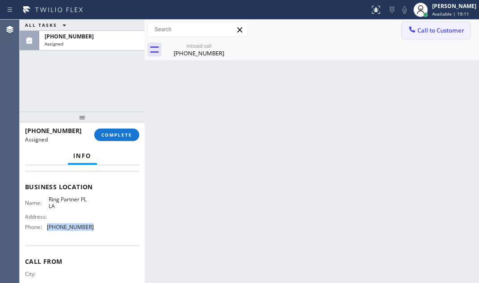
click at [424, 35] on button "Call to Customer" at bounding box center [435, 30] width 68 height 17
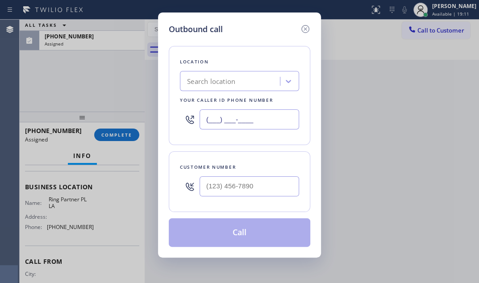
click at [272, 119] on input "(___) ___-____" at bounding box center [248, 119] width 99 height 20
paste input "213) 301-0055"
type input "(213) 301-0055"
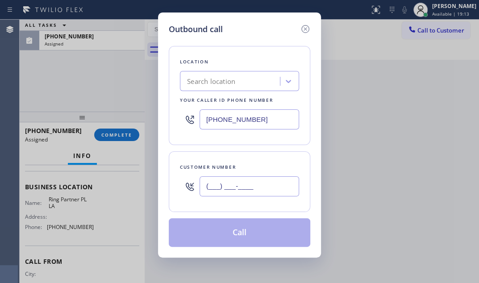
click at [242, 191] on input "(___) ___-____" at bounding box center [248, 186] width 99 height 20
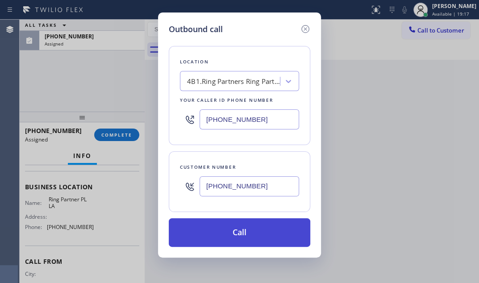
type input "(213) 464-8105"
click at [244, 236] on button "Call" at bounding box center [239, 232] width 141 height 29
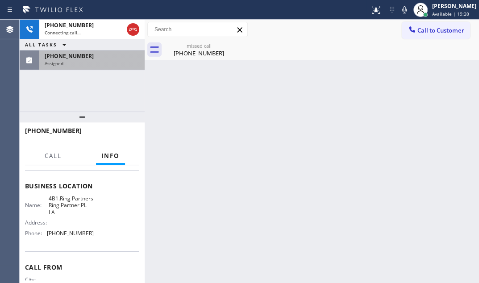
drag, startPoint x: 117, startPoint y: 60, endPoint x: 126, endPoint y: 114, distance: 55.1
click at [117, 60] on div "Assigned" at bounding box center [92, 63] width 95 height 6
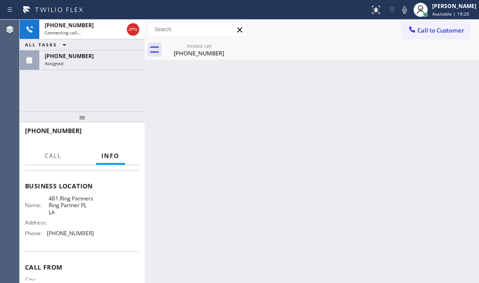
scroll to position [121, 0]
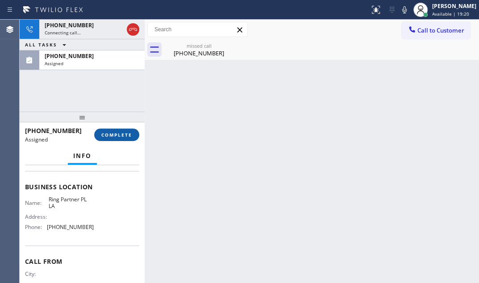
click at [118, 135] on span "COMPLETE" at bounding box center [116, 135] width 31 height 6
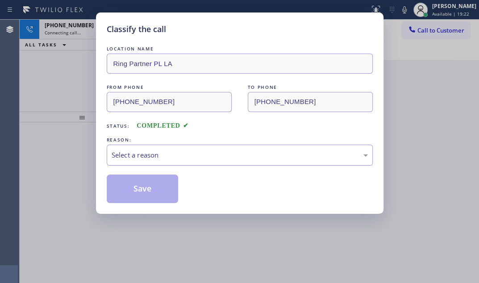
click at [197, 150] on div "Select a reason" at bounding box center [240, 155] width 256 height 10
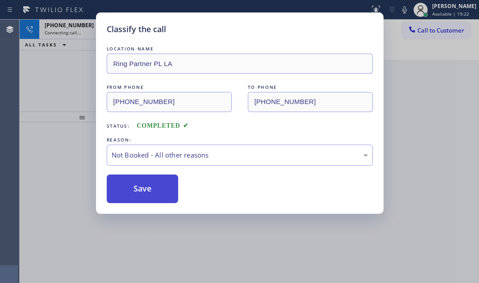
drag, startPoint x: 138, startPoint y: 193, endPoint x: 133, endPoint y: 193, distance: 5.4
drag, startPoint x: 133, startPoint y: 193, endPoint x: 140, endPoint y: 193, distance: 6.7
click at [133, 193] on button "Save" at bounding box center [143, 188] width 72 height 29
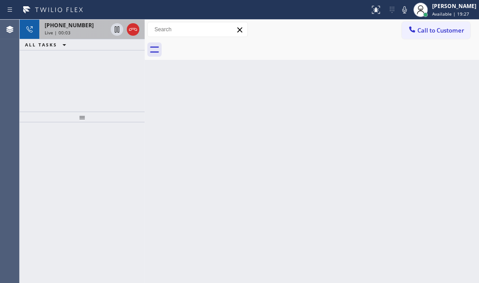
click at [88, 31] on div "Live | 00:03" at bounding box center [76, 32] width 62 height 6
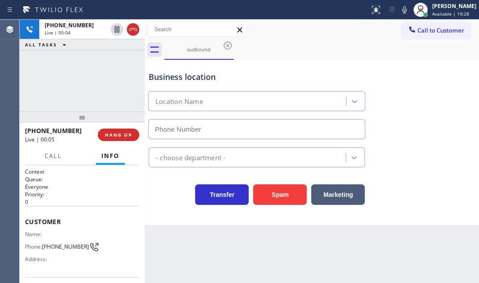
type input "(213) 301-0055"
click at [108, 67] on div "+12134648105 Live | 00:16 ALL TASKS ALL TASKS ACTIVE TASKS TASKS IN WRAP UP" at bounding box center [82, 66] width 125 height 92
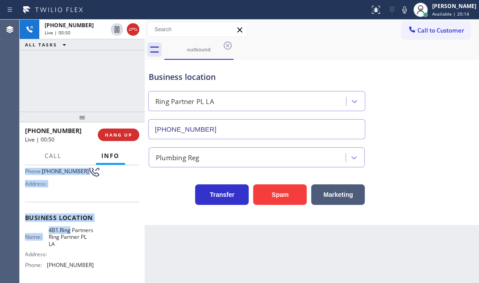
scroll to position [81, 0]
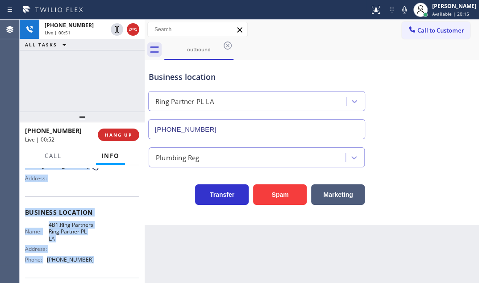
drag, startPoint x: 26, startPoint y: 219, endPoint x: 89, endPoint y: 259, distance: 73.8
click at [89, 259] on div "Context Queue: Everyone Priority: 0 Customer Name: Phone: (213) 464-8105 Addres…" at bounding box center [82, 216] width 114 height 258
copy div "Customer Name: Phone: (213) 464-8105 Address: Business location Name: 4B1.Ring …"
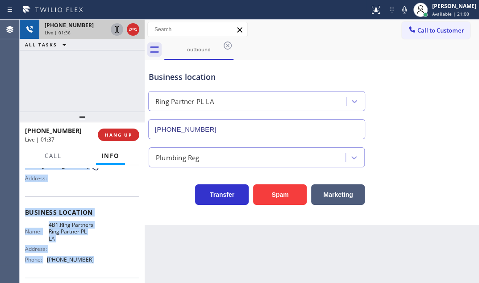
click at [116, 29] on icon at bounding box center [117, 29] width 11 height 11
click at [118, 27] on icon at bounding box center [117, 29] width 6 height 6
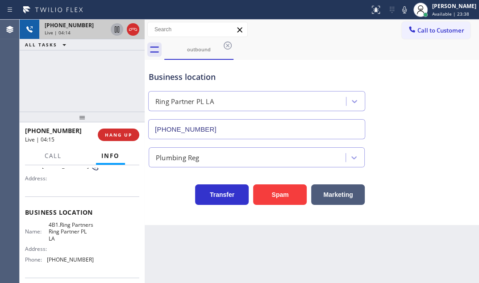
click at [100, 78] on div "+12134648105 Live | 04:14 ALL TASKS ALL TASKS ACTIVE TASKS TASKS IN WRAP UP" at bounding box center [82, 66] width 125 height 92
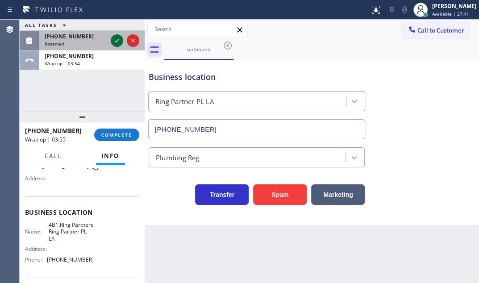
drag, startPoint x: 116, startPoint y: 37, endPoint x: 116, endPoint y: 45, distance: 8.5
click at [116, 37] on icon at bounding box center [117, 40] width 11 height 11
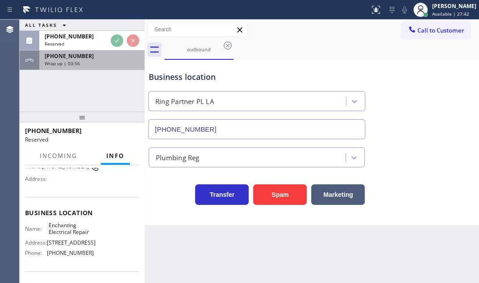
click at [111, 60] on div "Wrap up | 03:56" at bounding box center [92, 63] width 95 height 6
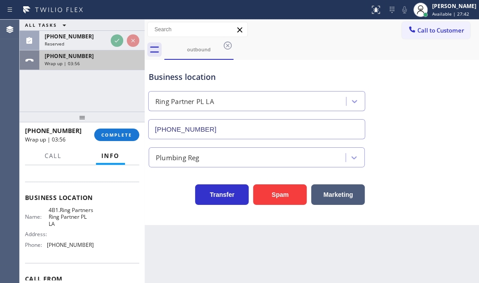
scroll to position [81, 0]
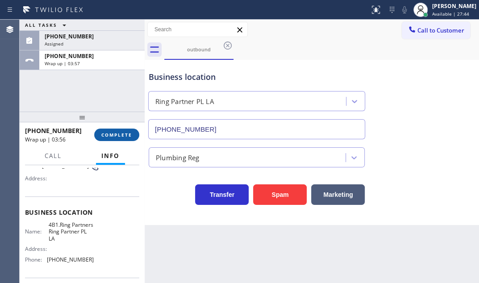
click at [117, 134] on span "COMPLETE" at bounding box center [116, 135] width 31 height 6
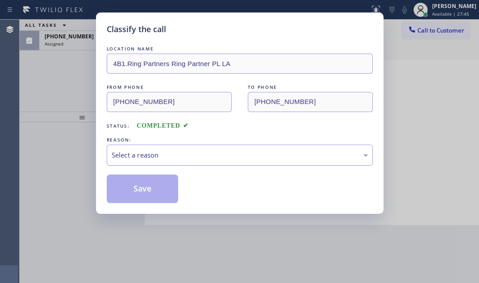
click at [177, 159] on div "Select a reason" at bounding box center [240, 155] width 256 height 10
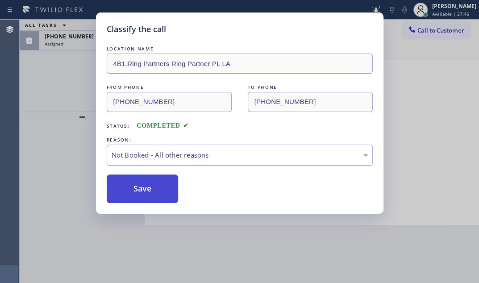
click at [133, 187] on button "Save" at bounding box center [143, 188] width 72 height 29
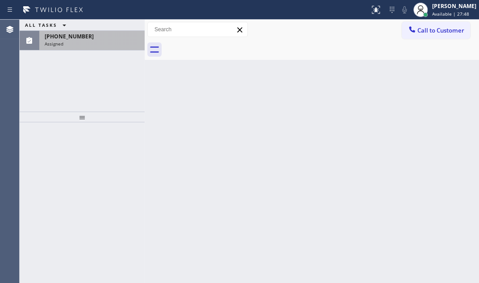
click at [96, 37] on div "(817) 681-1972" at bounding box center [92, 37] width 95 height 8
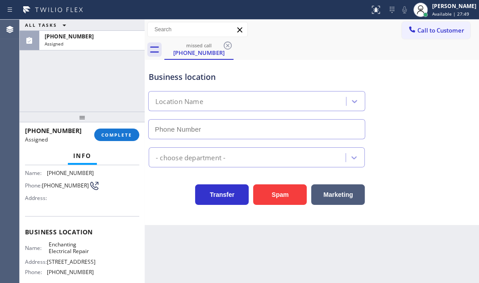
type input "(469) 887-4429"
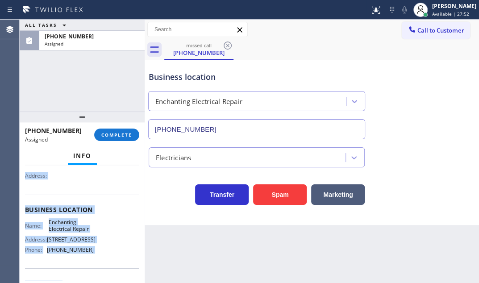
scroll to position [174, 0]
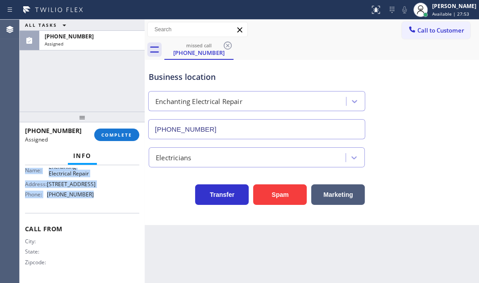
drag, startPoint x: 25, startPoint y: 168, endPoint x: 111, endPoint y: 197, distance: 90.6
click at [111, 197] on div "Context Queue: Electrical Priority: 0 Task Age: Customer Name: (817) 681-1972 P…" at bounding box center [82, 150] width 114 height 259
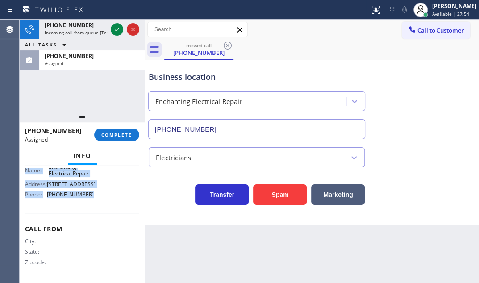
copy div "Customer Name: (817) 681-1972 Phone: (817) 681-1972 Address: Business location …"
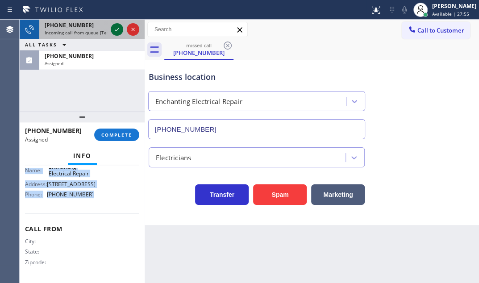
click at [115, 29] on icon at bounding box center [117, 29] width 11 height 11
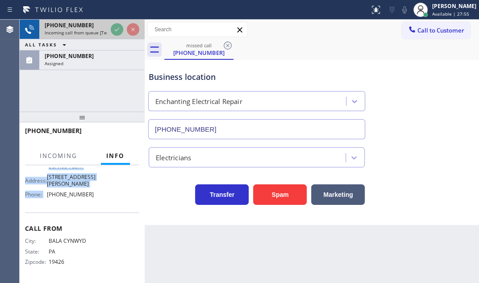
scroll to position [161, 0]
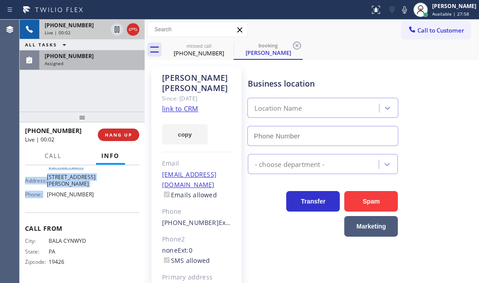
type input "(800) 568-8664"
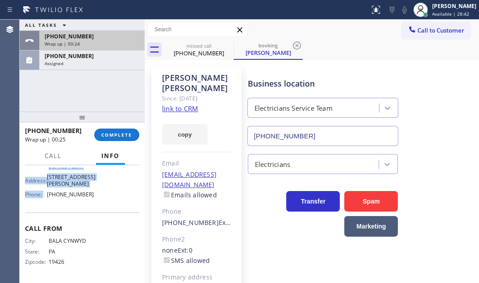
click at [95, 38] on div "+16107452743" at bounding box center [92, 37] width 95 height 8
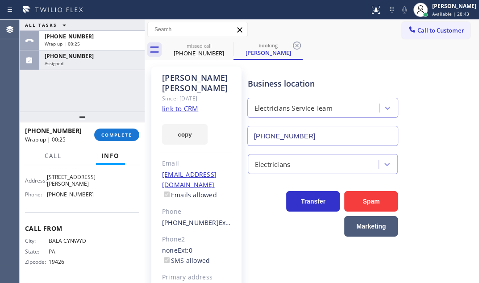
click at [115, 128] on div "+16107452743 Wrap up | 00:25 COMPLETE" at bounding box center [82, 134] width 114 height 23
click at [138, 146] on div "+16107452743 Wrap up | 00:26 COMPLETE" at bounding box center [82, 134] width 114 height 23
click at [127, 136] on span "COMPLETE" at bounding box center [116, 135] width 31 height 6
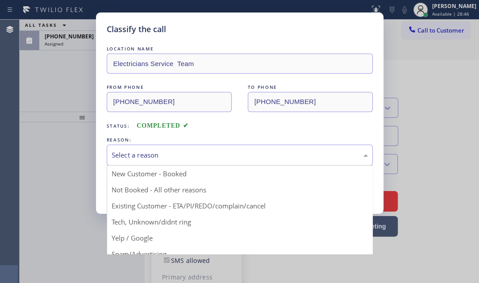
click at [178, 154] on div "Select a reason" at bounding box center [240, 155] width 256 height 10
drag, startPoint x: 147, startPoint y: 203, endPoint x: 143, endPoint y: 189, distance: 14.5
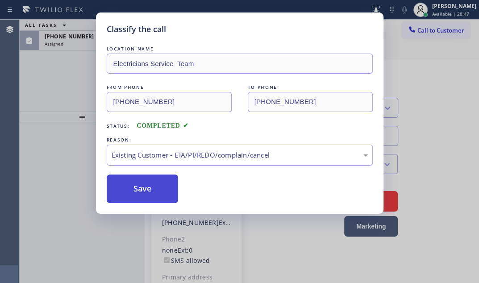
click at [143, 185] on button "Save" at bounding box center [143, 188] width 72 height 29
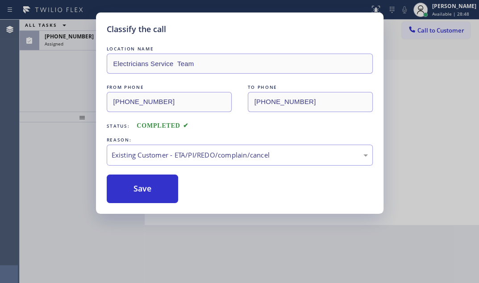
click at [80, 38] on div "Classify the call LOCATION NAME Electricians Service Team FROM PHONE (610) 745-…" at bounding box center [239, 141] width 479 height 283
click at [80, 43] on div "Assigned" at bounding box center [92, 44] width 95 height 6
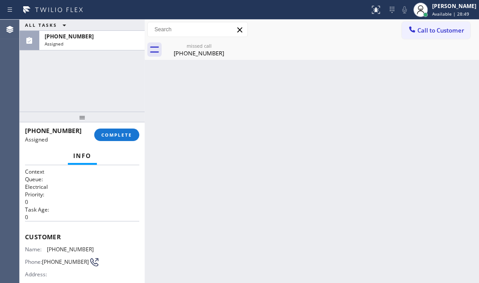
click at [80, 43] on div "Assigned" at bounding box center [92, 44] width 95 height 6
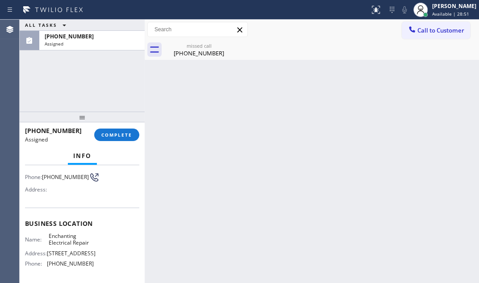
scroll to position [81, 0]
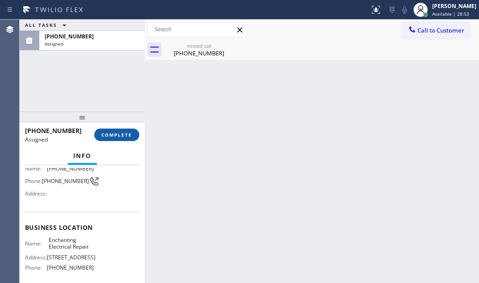
click at [121, 136] on span "COMPLETE" at bounding box center [116, 135] width 31 height 6
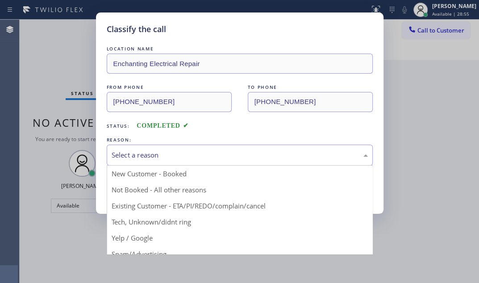
click at [245, 156] on div "Select a reason" at bounding box center [240, 155] width 256 height 10
drag, startPoint x: 139, startPoint y: 223, endPoint x: 141, endPoint y: 186, distance: 37.1
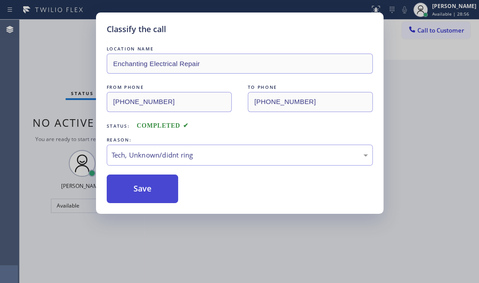
click at [140, 179] on button "Save" at bounding box center [143, 188] width 72 height 29
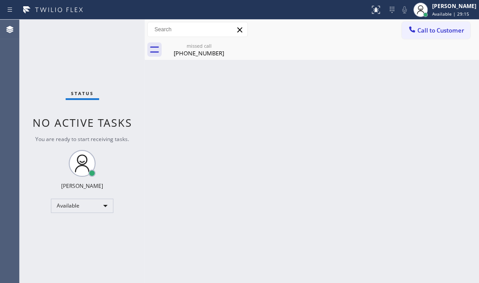
click at [116, 34] on div "Status No active tasks You are ready to start receiving tasks. Judy Mae Saturin…" at bounding box center [82, 151] width 125 height 263
click at [112, 30] on div "Status No active tasks You are ready to start receiving tasks. Judy Mae Saturin…" at bounding box center [82, 151] width 125 height 263
click at [111, 30] on div "Status No active tasks You are ready to start receiving tasks. Judy Mae Saturin…" at bounding box center [82, 151] width 125 height 263
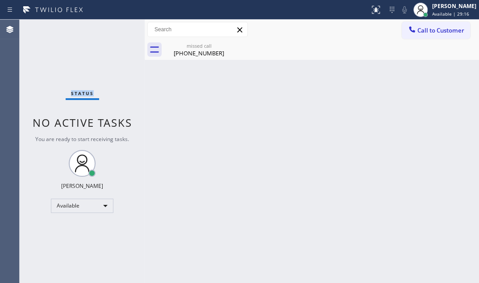
click at [111, 30] on div "Status No active tasks You are ready to start receiving tasks. Judy Mae Saturin…" at bounding box center [82, 151] width 125 height 263
click at [165, 105] on div "Back to Dashboard Change Sender ID Customers Technicians Select a contact Outbo…" at bounding box center [312, 151] width 334 height 263
click at [201, 46] on div "missed call" at bounding box center [198, 45] width 67 height 7
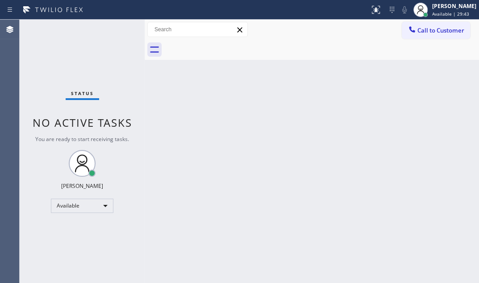
click at [120, 28] on div "Status No active tasks You are ready to start receiving tasks. Judy Mae Saturin…" at bounding box center [82, 151] width 125 height 263
drag, startPoint x: 120, startPoint y: 28, endPoint x: 458, endPoint y: 137, distance: 354.9
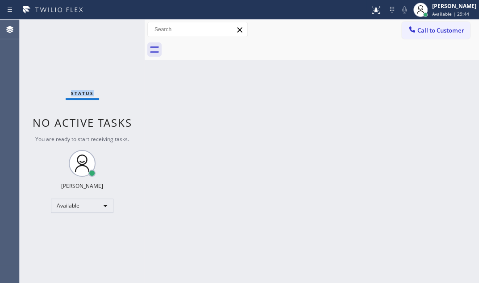
click at [125, 31] on div "Status No active tasks You are ready to start receiving tasks. Judy Mae Saturin…" at bounding box center [82, 151] width 125 height 263
click at [115, 27] on div "Status No active tasks You are ready to start receiving tasks. Judy Mae Saturin…" at bounding box center [82, 151] width 125 height 263
click at [116, 29] on div "Status No active tasks You are ready to start receiving tasks. Judy Mae Saturin…" at bounding box center [82, 151] width 125 height 263
drag, startPoint x: 116, startPoint y: 29, endPoint x: 444, endPoint y: 37, distance: 327.5
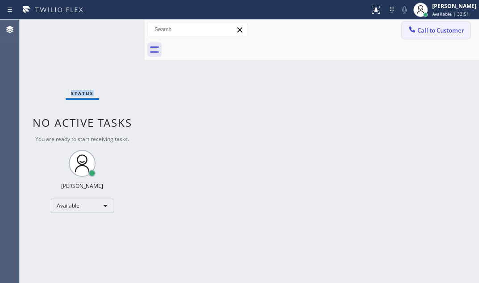
click at [127, 29] on div "Status No active tasks You are ready to start receiving tasks. Judy Mae Saturin…" at bounding box center [82, 151] width 125 height 263
drag, startPoint x: 83, startPoint y: 98, endPoint x: 96, endPoint y: 85, distance: 18.9
click at [83, 97] on div "Status" at bounding box center [82, 95] width 33 height 10
click at [213, 172] on div "Back to Dashboard Change Sender ID Customers Technicians Select a contact Outbo…" at bounding box center [312, 151] width 334 height 263
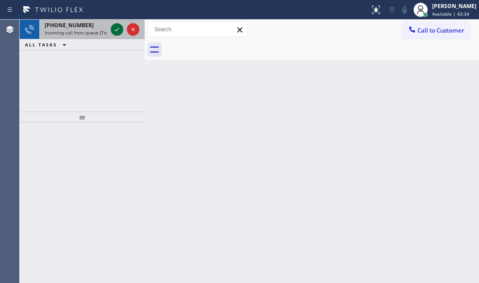
click at [112, 29] on icon at bounding box center [117, 29] width 11 height 11
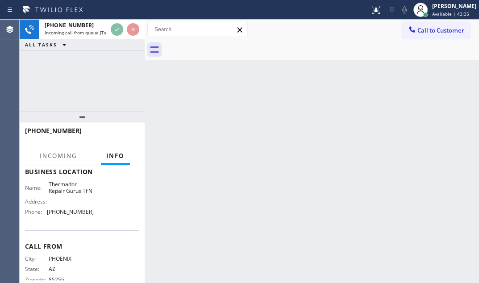
scroll to position [147, 0]
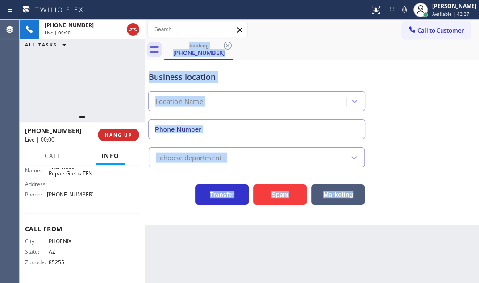
type input "(844) 293-0467"
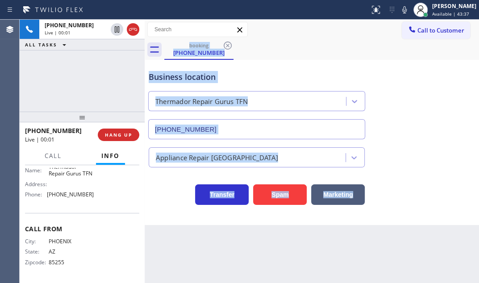
click at [323, 61] on div "Business location Thermador Repair Gurus TFN (844) 293-0467" at bounding box center [312, 98] width 330 height 81
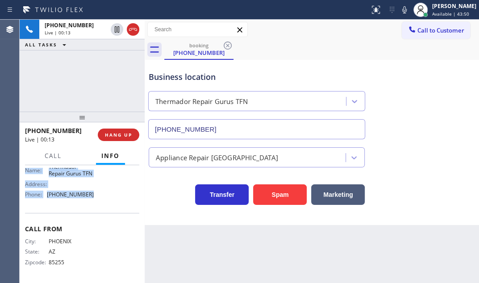
drag, startPoint x: 50, startPoint y: 239, endPoint x: 97, endPoint y: 206, distance: 57.3
click at [97, 206] on div "Business location Name: Thermador Repair Gurus TFN Address: Phone: (844) 293-04…" at bounding box center [82, 175] width 114 height 74
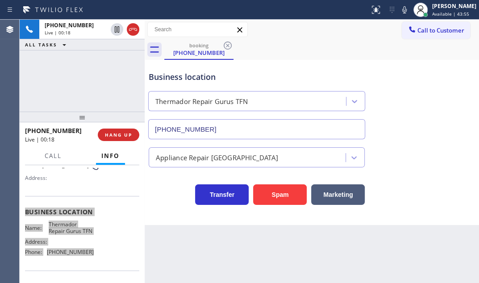
scroll to position [26, 0]
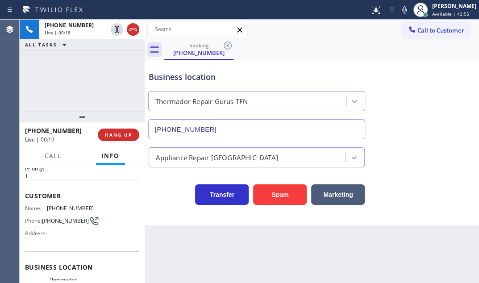
click at [52, 186] on div "Customer Name: (602) 791-4773 Phone: (602) 791-4773 Address:" at bounding box center [82, 215] width 114 height 71
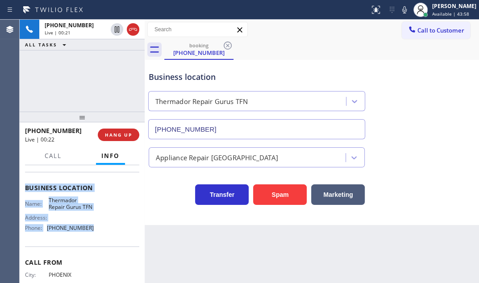
scroll to position [107, 0]
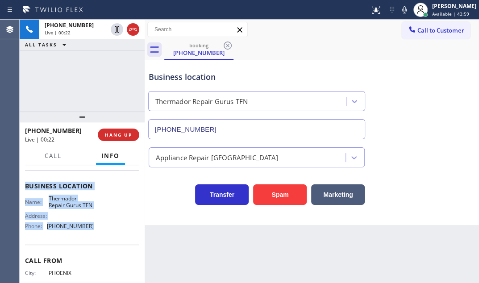
drag, startPoint x: 24, startPoint y: 193, endPoint x: 93, endPoint y: 245, distance: 86.4
click at [93, 245] on div "Context Queue: [Test] All Priority: 1 Customer Name: (602) 791-4773 Phone: (602…" at bounding box center [82, 224] width 125 height 118
copy div "Customer Name: (602) 791-4773 Phone: (602) 791-4773 Address: Business location …"
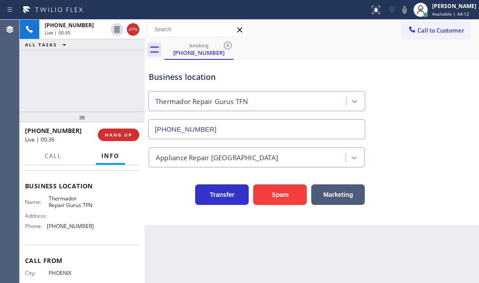
click at [103, 92] on div "+16027914773 Live | 00:35 ALL TASKS ALL TASKS ACTIVE TASKS TASKS IN WRAP UP" at bounding box center [82, 66] width 125 height 92
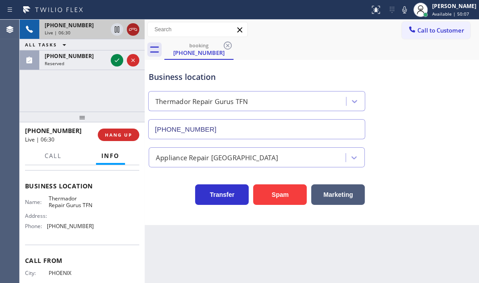
click at [133, 29] on icon at bounding box center [133, 29] width 8 height 3
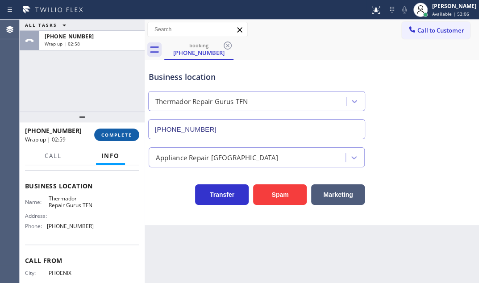
click at [114, 134] on span "COMPLETE" at bounding box center [116, 135] width 31 height 6
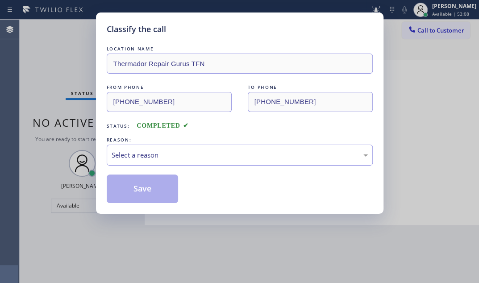
click at [124, 138] on div "REASON:" at bounding box center [240, 139] width 266 height 9
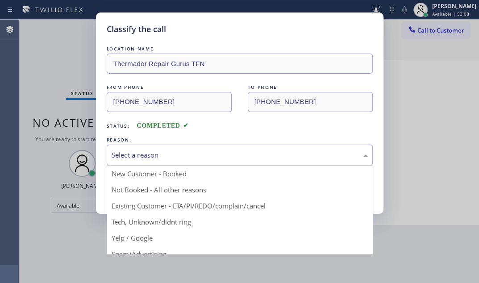
click at [153, 151] on div "Select a reason" at bounding box center [240, 155] width 256 height 10
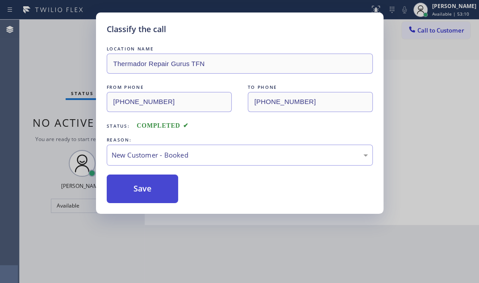
click at [138, 189] on button "Save" at bounding box center [143, 188] width 72 height 29
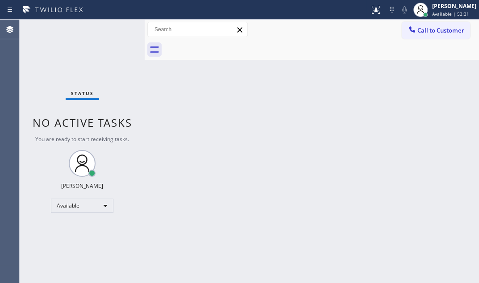
drag, startPoint x: 348, startPoint y: 154, endPoint x: 345, endPoint y: 122, distance: 32.7
click at [348, 154] on div "Back to Dashboard Change Sender ID Customers Technicians Select a contact Outbo…" at bounding box center [312, 151] width 334 height 263
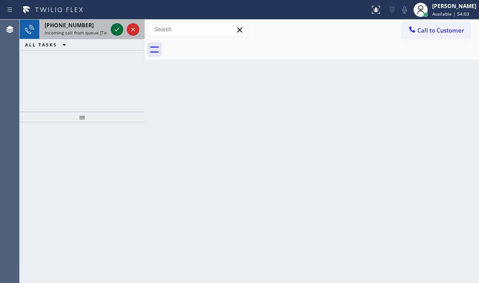
click at [119, 28] on icon at bounding box center [117, 29] width 11 height 11
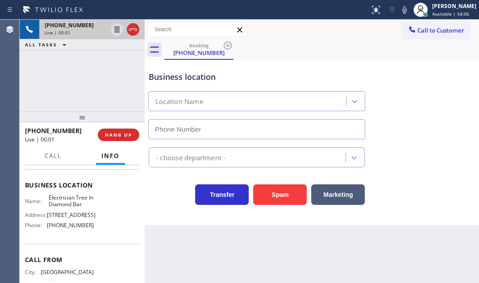
scroll to position [107, 0]
type input "(909) 546-4983"
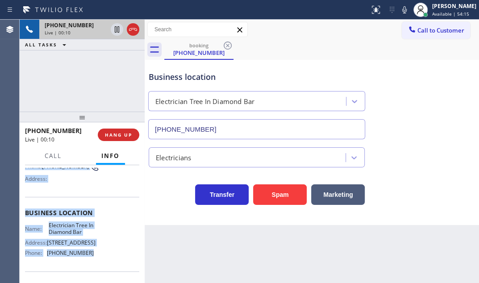
scroll to position [81, 0]
drag, startPoint x: 26, startPoint y: 219, endPoint x: 93, endPoint y: 259, distance: 78.0
click at [93, 259] on div "Context Queue: [Test] All Priority: 1 Customer Name: (714) 272-8819 Phone: (714…" at bounding box center [82, 212] width 114 height 251
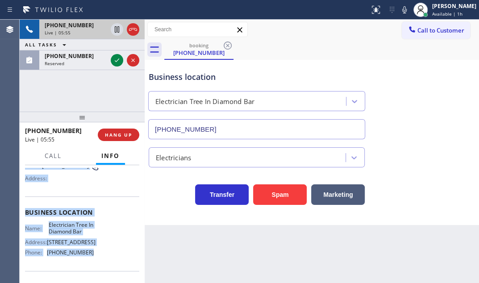
drag, startPoint x: 118, startPoint y: 58, endPoint x: 119, endPoint y: 41, distance: 17.4
click at [118, 57] on icon at bounding box center [117, 60] width 11 height 11
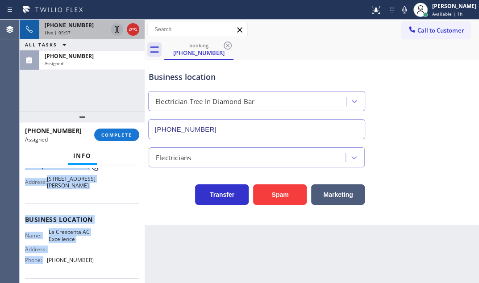
click at [118, 29] on icon at bounding box center [117, 29] width 11 height 11
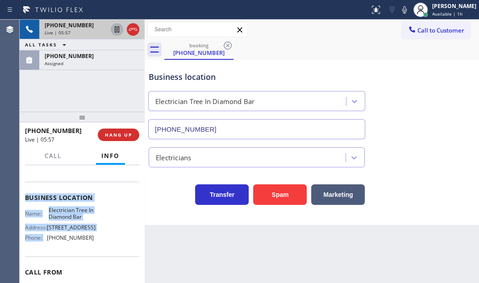
scroll to position [81, 0]
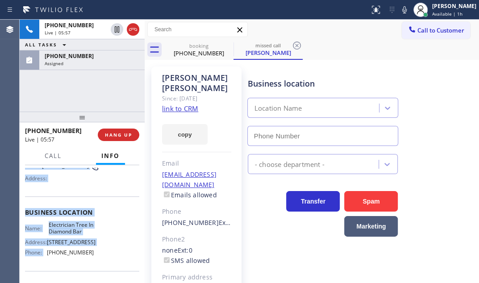
type input "(818) 798-3325"
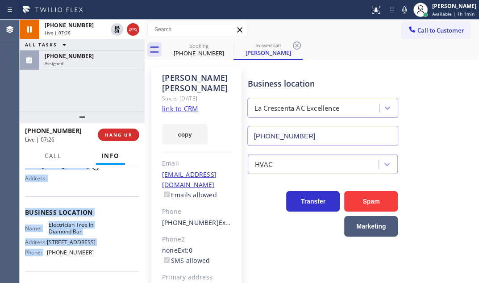
drag, startPoint x: 102, startPoint y: 58, endPoint x: 98, endPoint y: 99, distance: 40.8
click at [102, 58] on div "(818) 970-6129" at bounding box center [92, 56] width 95 height 8
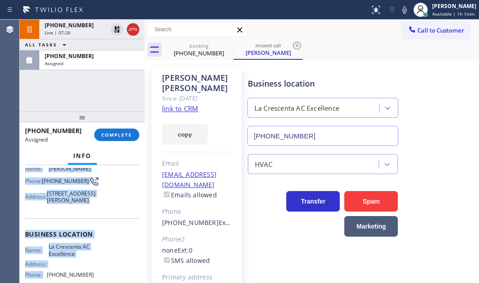
scroll to position [95, 0]
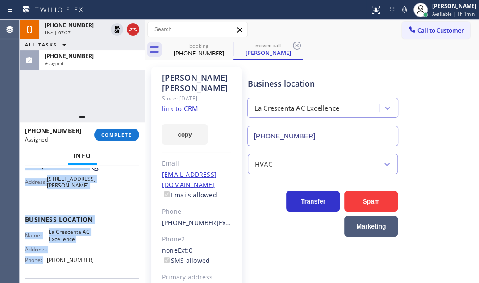
click at [116, 192] on div "Name: Holly Cannon Phone: (818) 970-6129 Address: 4531 Orin Avenue, La Crescent…" at bounding box center [82, 171] width 114 height 42
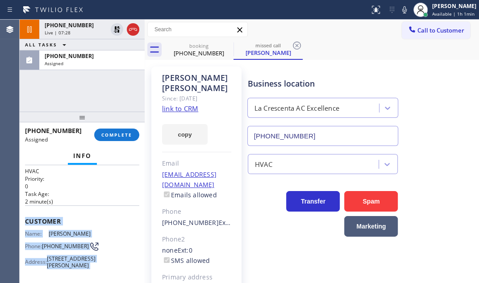
scroll to position [14, 0]
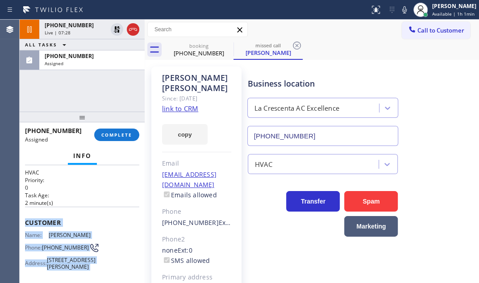
click at [24, 216] on div "Context Queue: HVAC Priority: 0 Task Age: 2 minute(s) Customer Name: Holly Cann…" at bounding box center [82, 224] width 125 height 118
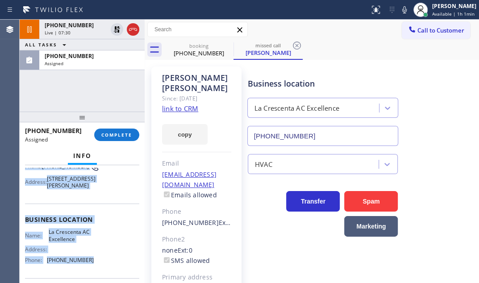
scroll to position [136, 0]
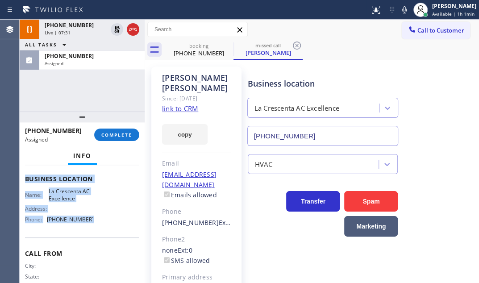
drag, startPoint x: 22, startPoint y: 219, endPoint x: 96, endPoint y: 245, distance: 78.0
click at [96, 245] on div "Context Queue: HVAC Priority: 0 Task Age: 2 minute(s) Customer Name: Holly Cann…" at bounding box center [82, 224] width 125 height 118
copy div "Customer Name: Holly Cannon Phone: (818) 970-6129 Address: 4531 Orin Avenue, La…"
click at [122, 136] on span "COMPLETE" at bounding box center [116, 135] width 31 height 6
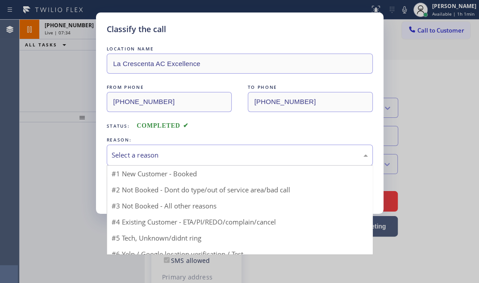
click at [200, 145] on div "Select a reason" at bounding box center [240, 155] width 266 height 21
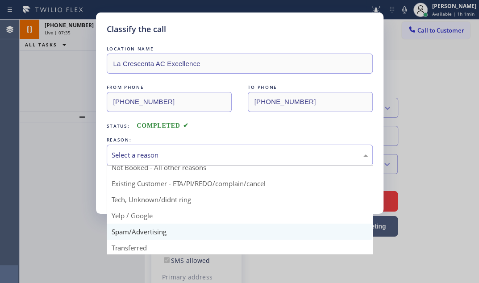
scroll to position [40, 0]
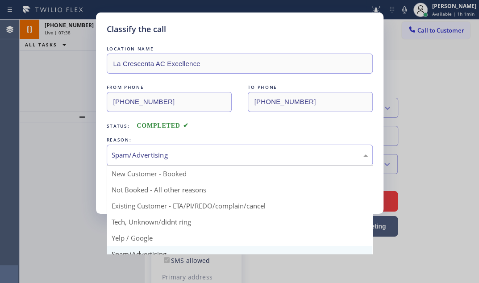
click at [179, 146] on div "Spam/Advertising" at bounding box center [240, 155] width 266 height 21
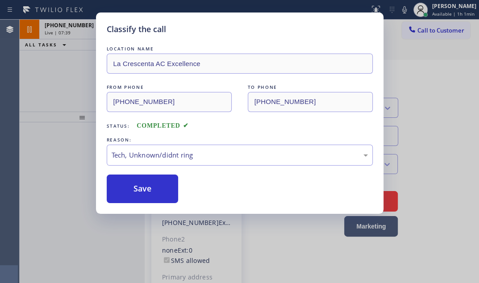
drag, startPoint x: 130, startPoint y: 225, endPoint x: 136, endPoint y: 210, distance: 16.4
drag, startPoint x: 146, startPoint y: 188, endPoint x: 296, endPoint y: 191, distance: 149.9
click at [147, 188] on button "Save" at bounding box center [143, 188] width 72 height 29
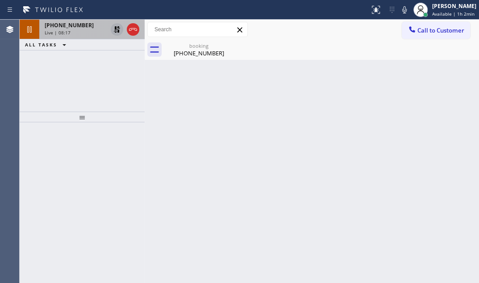
click at [114, 28] on icon at bounding box center [117, 29] width 11 height 11
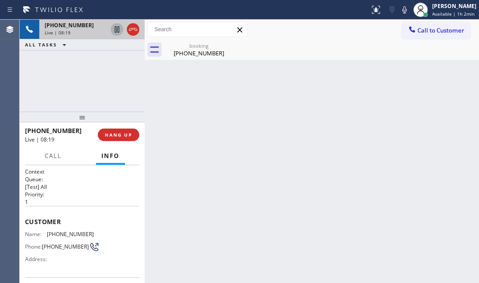
drag, startPoint x: 190, startPoint y: 50, endPoint x: 236, endPoint y: 78, distance: 53.6
click at [190, 50] on div "(714) 272-8819" at bounding box center [198, 53] width 67 height 8
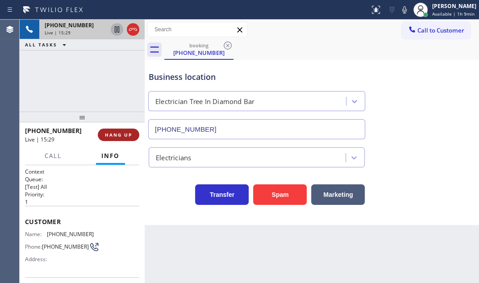
click at [118, 134] on span "HANG UP" at bounding box center [118, 135] width 27 height 6
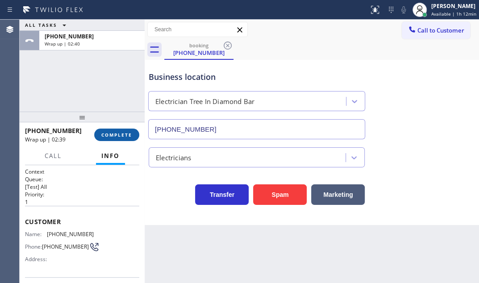
click at [117, 136] on span "COMPLETE" at bounding box center [116, 135] width 31 height 6
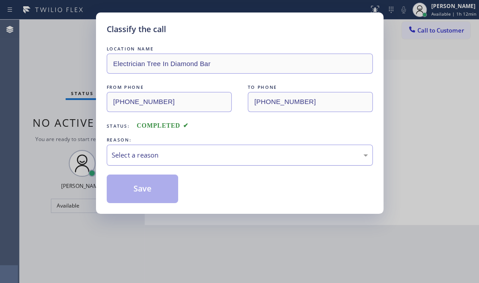
click at [183, 156] on div "Select a reason" at bounding box center [240, 155] width 256 height 10
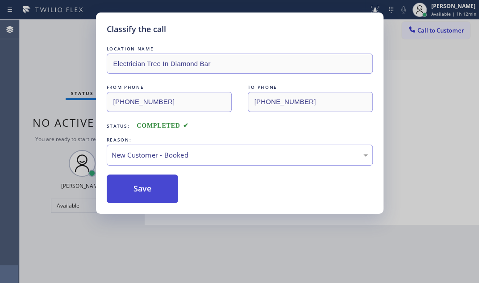
click at [152, 185] on button "Save" at bounding box center [143, 188] width 72 height 29
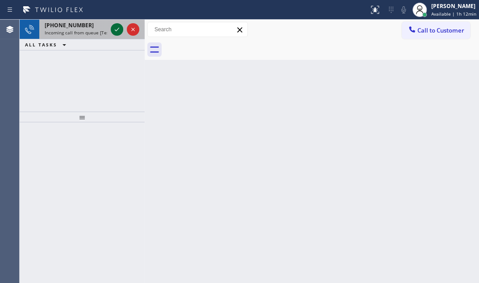
click at [117, 33] on icon at bounding box center [117, 29] width 11 height 11
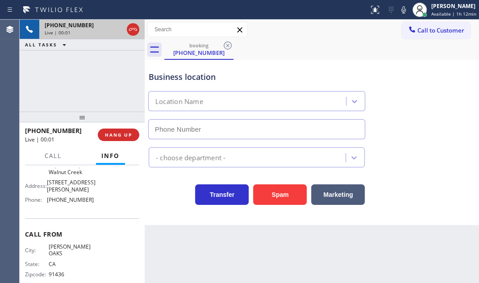
type input "(925) 272-7737"
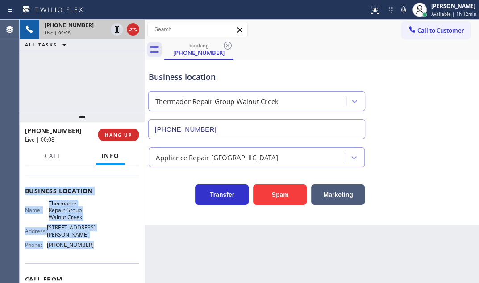
scroll to position [121, 0]
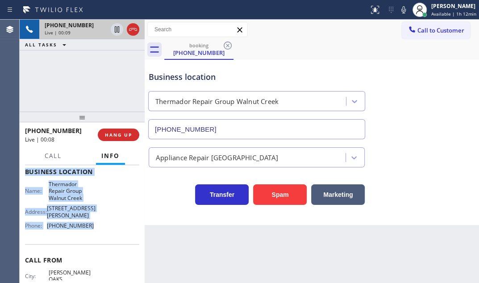
drag, startPoint x: 25, startPoint y: 193, endPoint x: 98, endPoint y: 226, distance: 79.4
click at [98, 226] on div "Context Queue: [Test] All Priority: 1 Customer Name: (818) 412-5452 Phone: (818…" at bounding box center [82, 182] width 114 height 272
copy div "Customer Name: (818) 412-5452 Phone: (818) 412-5452 Address: Business location …"
click at [125, 134] on span "HANG UP" at bounding box center [118, 135] width 27 height 6
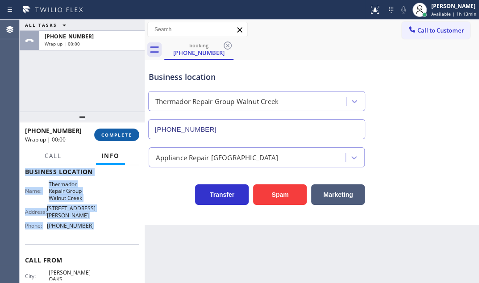
click at [125, 134] on span "COMPLETE" at bounding box center [116, 135] width 31 height 6
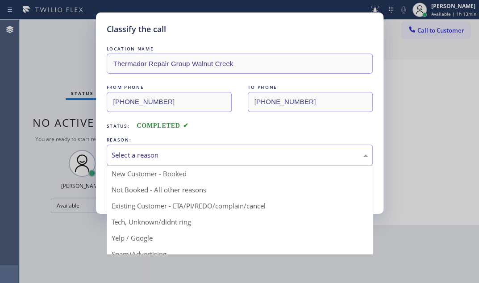
click at [180, 153] on div "Select a reason" at bounding box center [240, 155] width 256 height 10
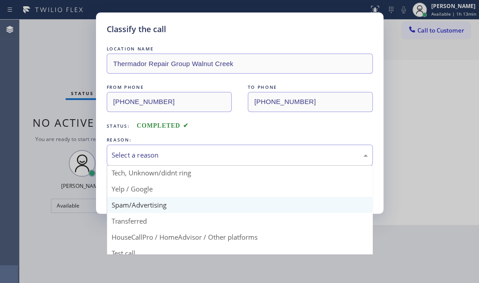
scroll to position [19, 0]
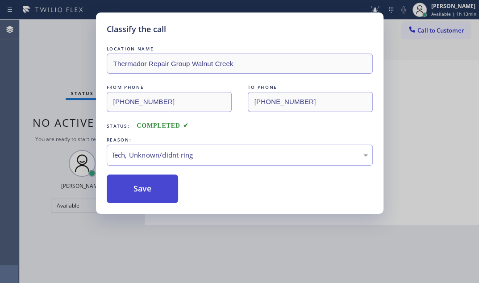
click at [141, 190] on button "Save" at bounding box center [143, 188] width 72 height 29
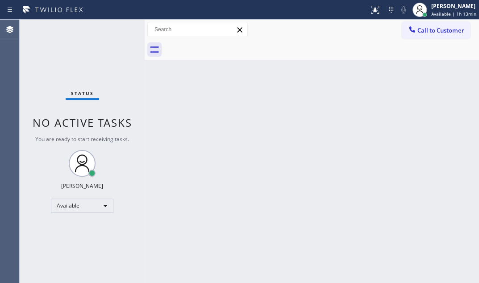
click at [323, 135] on div "Back to Dashboard Change Sender ID Customers Technicians Select a contact Outbo…" at bounding box center [312, 151] width 334 height 263
click at [134, 79] on div "Status No active tasks You are ready to start receiving tasks. Judy Mae Saturin…" at bounding box center [82, 151] width 125 height 263
click at [100, 40] on div "Status No active tasks You are ready to start receiving tasks. Judy Mae Saturin…" at bounding box center [82, 151] width 125 height 263
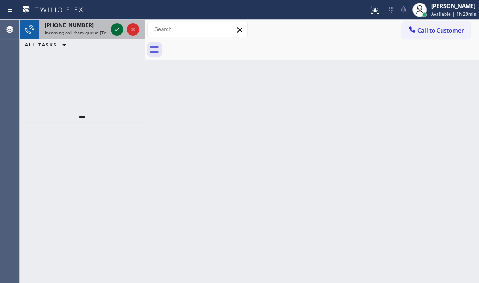
click at [119, 27] on icon at bounding box center [117, 29] width 11 height 11
click at [115, 29] on icon at bounding box center [117, 29] width 11 height 11
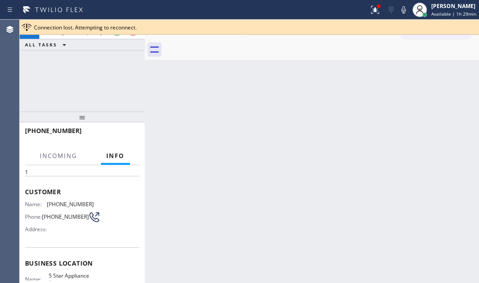
scroll to position [81, 0]
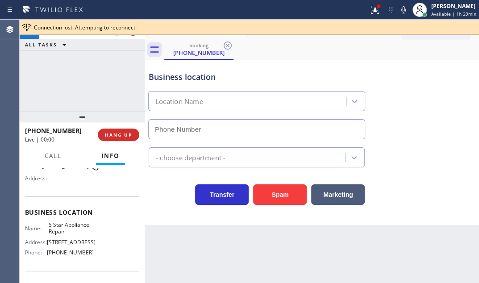
type input "(855) 731-4952"
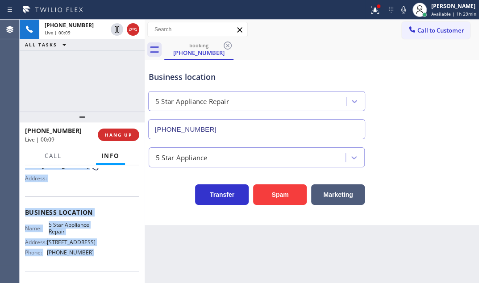
drag, startPoint x: 24, startPoint y: 218, endPoint x: 94, endPoint y: 264, distance: 83.8
click at [94, 264] on div "Context Queue: [Test] All Priority: 1 Customer Name: (614) 746-4163 Phone: (614…" at bounding box center [82, 224] width 125 height 118
copy div "Customer Name: (614) 746-4163 Phone: (614) 746-4163 Address: Business location …"
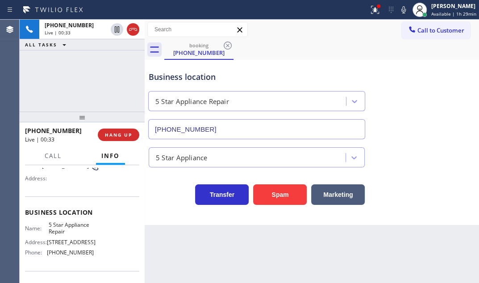
click at [58, 70] on div "+16147464163 Live | 00:33 ALL TASKS ALL TASKS ACTIVE TASKS TASKS IN WRAP UP" at bounding box center [82, 66] width 125 height 92
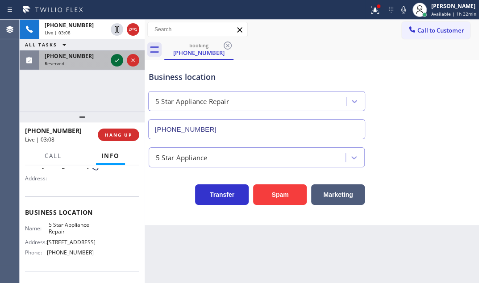
click at [119, 59] on icon at bounding box center [117, 60] width 11 height 11
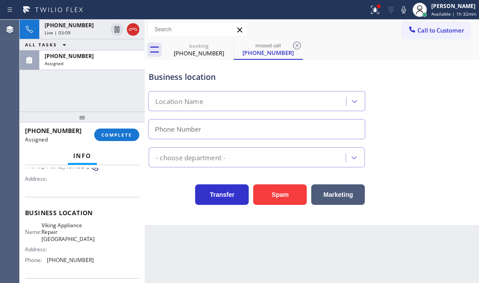
type input "(650) 284-2787"
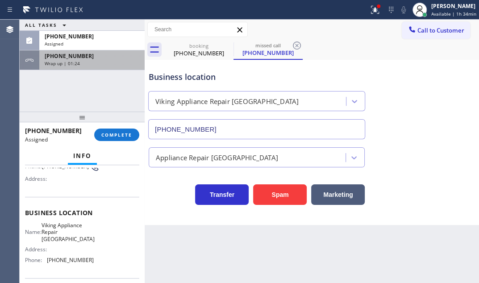
click at [108, 63] on div "Wrap up | 01:24" at bounding box center [92, 63] width 95 height 6
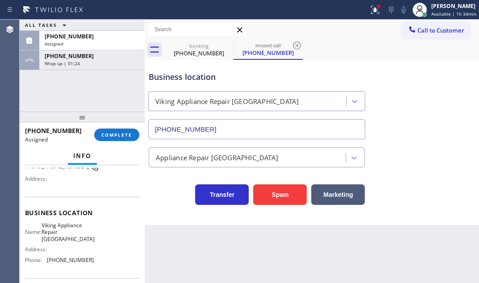
scroll to position [81, 0]
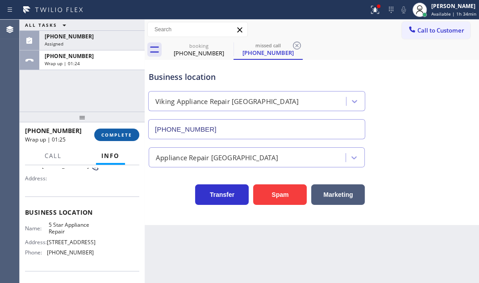
click at [123, 134] on span "COMPLETE" at bounding box center [116, 135] width 31 height 6
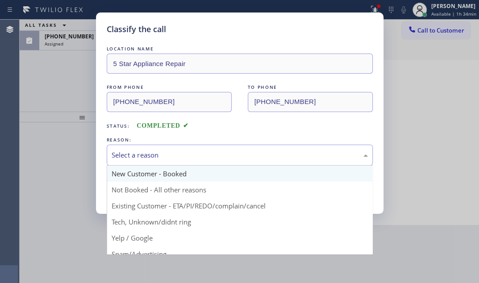
drag, startPoint x: 181, startPoint y: 153, endPoint x: 181, endPoint y: 170, distance: 16.1
click at [181, 153] on div "Select a reason" at bounding box center [240, 155] width 256 height 10
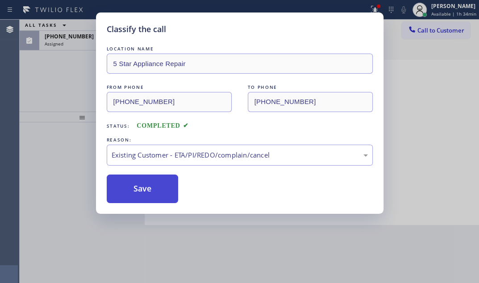
drag, startPoint x: 161, startPoint y: 207, endPoint x: 151, endPoint y: 189, distance: 20.8
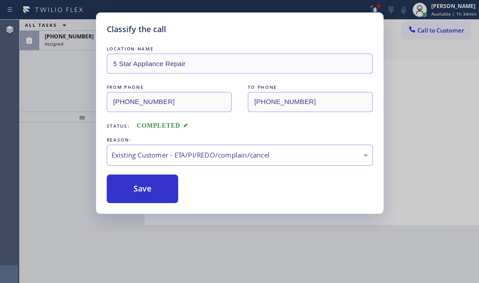
drag, startPoint x: 149, startPoint y: 184, endPoint x: 128, endPoint y: 161, distance: 31.0
click at [149, 184] on button "Save" at bounding box center [143, 188] width 72 height 29
click at [74, 38] on div "Classify the call LOCATION NAME 5 Star Appliance Repair FROM PHONE (614) 746-41…" at bounding box center [239, 141] width 479 height 283
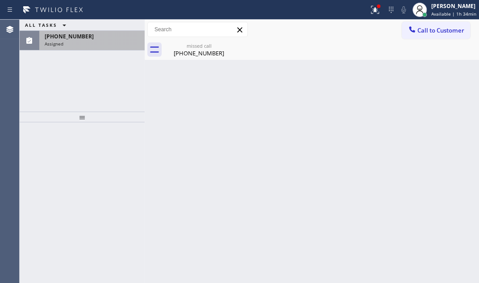
click at [74, 41] on div "Assigned" at bounding box center [92, 44] width 95 height 6
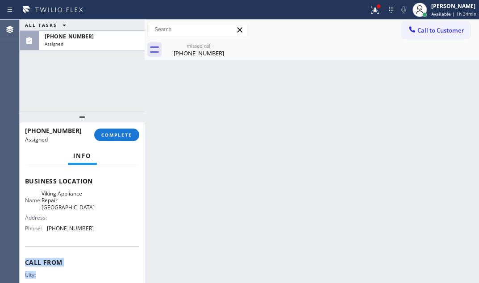
scroll to position [128, 0]
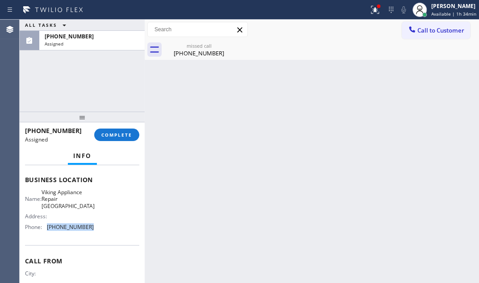
drag, startPoint x: 89, startPoint y: 273, endPoint x: 46, endPoint y: 225, distance: 64.8
click at [46, 225] on div "Phone: (650) 284-2787" at bounding box center [59, 226] width 69 height 7
copy div "(650) 284-2787"
click at [430, 31] on span "Call to Customer" at bounding box center [440, 30] width 47 height 8
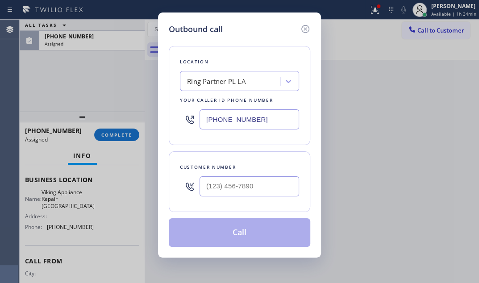
click at [263, 117] on input "(213) 301-0055" at bounding box center [248, 119] width 99 height 20
paste input "650) 284-2787"
type input "(650) 284-2787"
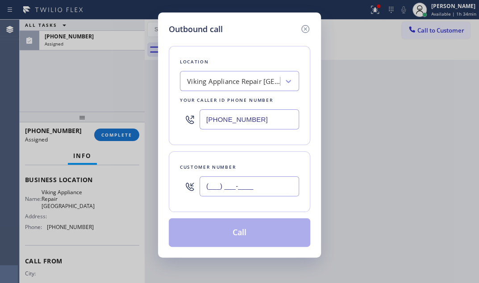
click at [219, 186] on input "(___) ___-____" at bounding box center [248, 186] width 99 height 20
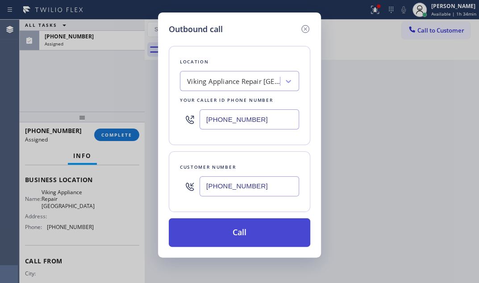
type input "(650) 501-4561"
click at [250, 234] on button "Call" at bounding box center [239, 232] width 141 height 29
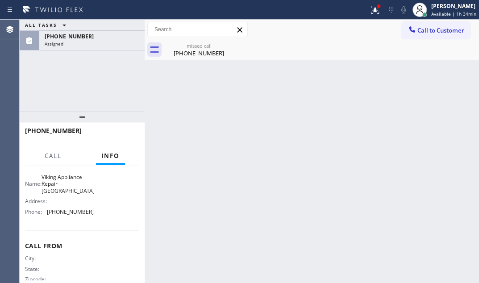
scroll to position [114, 0]
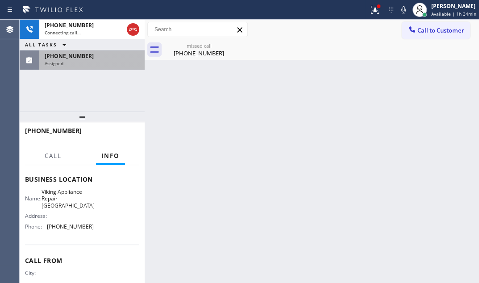
click at [112, 61] on div "Assigned" at bounding box center [92, 63] width 95 height 6
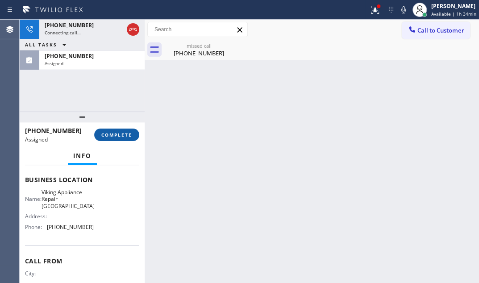
drag, startPoint x: 120, startPoint y: 135, endPoint x: 124, endPoint y: 137, distance: 5.4
click at [120, 135] on span "COMPLETE" at bounding box center [116, 135] width 31 height 6
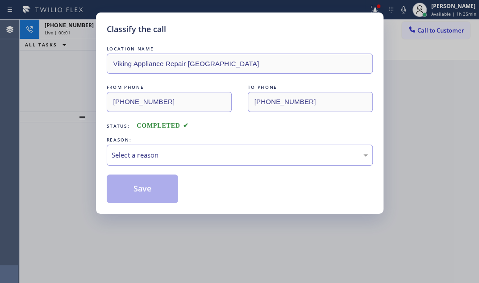
click at [178, 150] on div "Select a reason" at bounding box center [240, 155] width 256 height 10
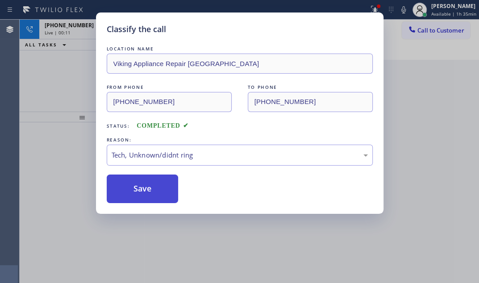
click at [141, 182] on button "Save" at bounding box center [143, 188] width 72 height 29
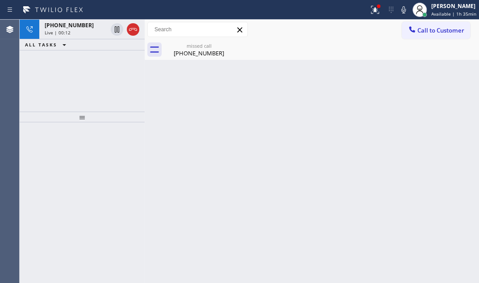
click at [61, 90] on div "Classify the call LOCATION NAME Spectrum Appliance Repair Mesa FROM PHONE (480)…" at bounding box center [249, 151] width 459 height 263
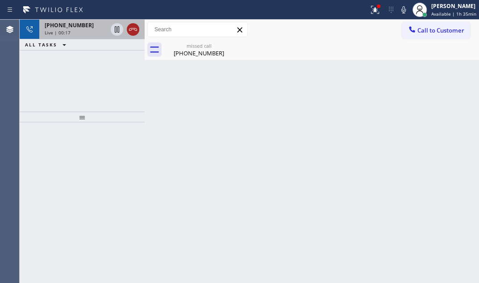
click at [134, 30] on icon at bounding box center [133, 29] width 11 height 11
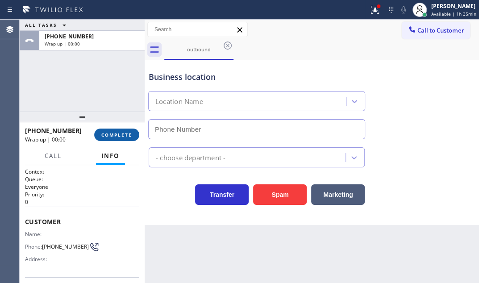
type input "(650) 284-2787"
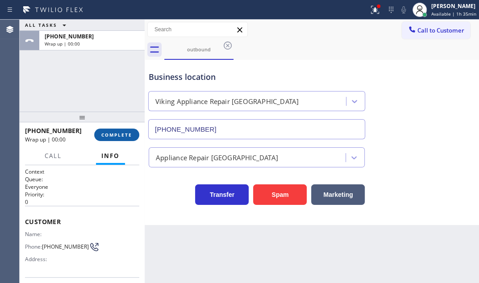
click at [119, 132] on span "COMPLETE" at bounding box center [116, 135] width 31 height 6
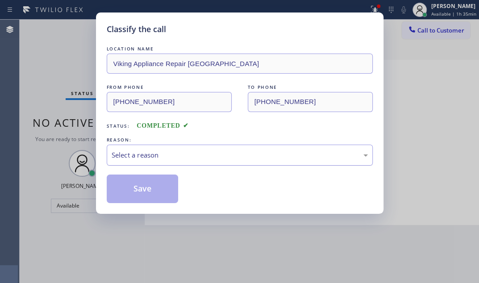
click at [199, 145] on div "Select a reason" at bounding box center [240, 155] width 266 height 21
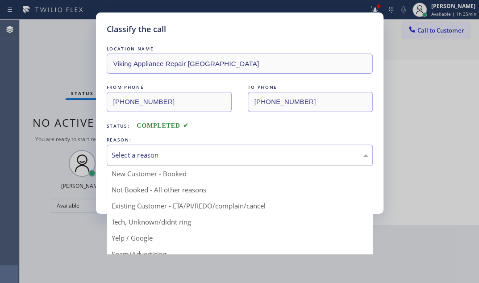
drag, startPoint x: 163, startPoint y: 191, endPoint x: 131, endPoint y: 187, distance: 32.4
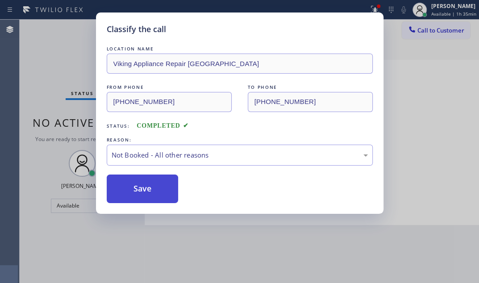
click at [131, 187] on button "Save" at bounding box center [143, 188] width 72 height 29
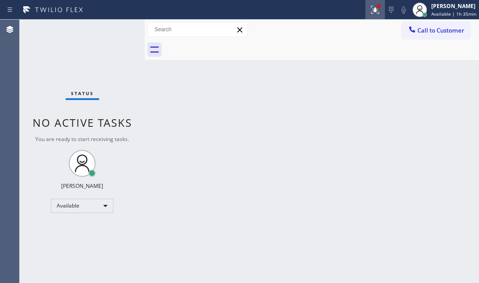
click at [372, 8] on icon at bounding box center [374, 8] width 5 height 3
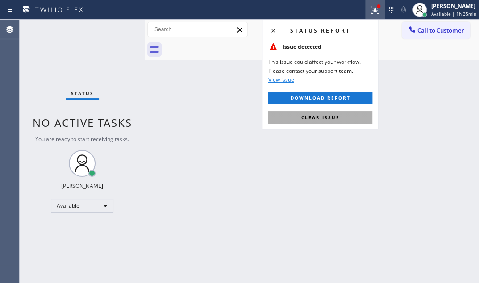
drag, startPoint x: 351, startPoint y: 115, endPoint x: 469, endPoint y: 116, distance: 118.7
click at [352, 115] on button "Clear issue" at bounding box center [320, 117] width 104 height 12
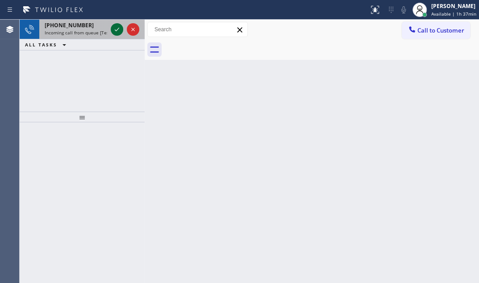
click at [117, 31] on icon at bounding box center [117, 29] width 11 height 11
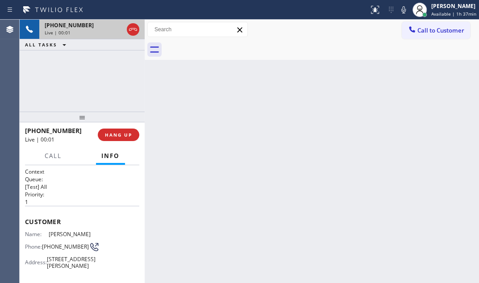
scroll to position [40, 0]
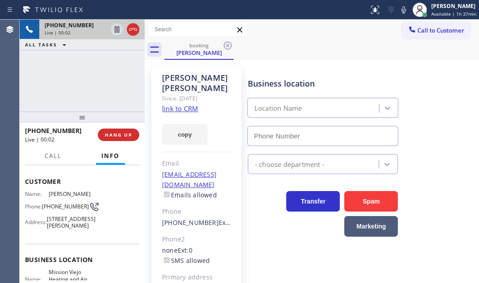
type input "(949) 239-0346"
click at [117, 29] on icon at bounding box center [117, 29] width 11 height 11
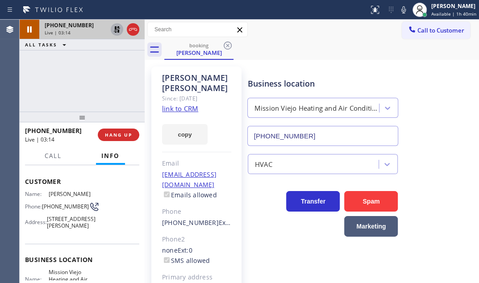
click at [118, 28] on icon at bounding box center [117, 29] width 11 height 11
click at [106, 93] on div "+19496166965 Live | 03:53 ALL TASKS ALL TASKS ACTIVE TASKS TASKS IN WRAP UP" at bounding box center [82, 66] width 125 height 92
click at [123, 135] on span "HANG UP" at bounding box center [118, 135] width 27 height 6
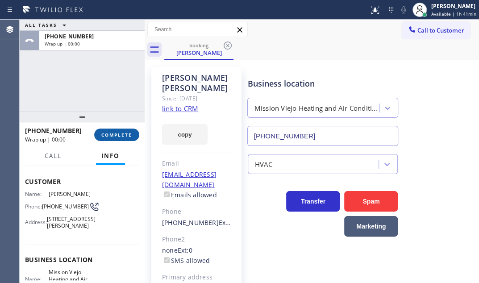
click at [122, 135] on span "COMPLETE" at bounding box center [116, 135] width 31 height 6
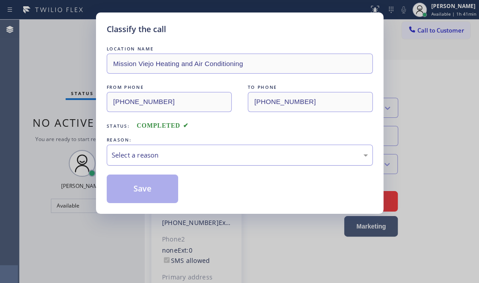
click at [272, 161] on div "Select a reason" at bounding box center [240, 155] width 266 height 21
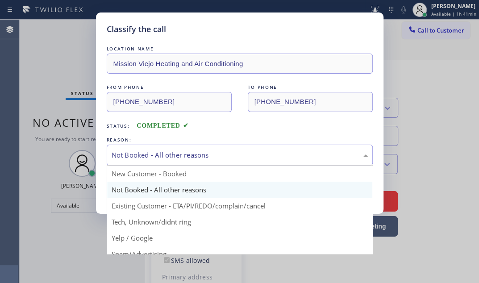
drag, startPoint x: 153, startPoint y: 161, endPoint x: 152, endPoint y: 185, distance: 24.6
click at [153, 161] on div "Not Booked - All other reasons" at bounding box center [240, 155] width 266 height 21
drag, startPoint x: 148, startPoint y: 205, endPoint x: 144, endPoint y: 199, distance: 7.7
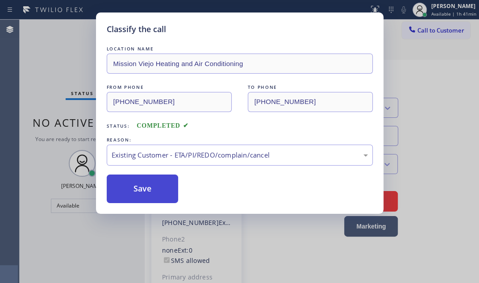
drag, startPoint x: 141, startPoint y: 191, endPoint x: 165, endPoint y: 188, distance: 24.2
click at [141, 190] on button "Save" at bounding box center [143, 188] width 72 height 29
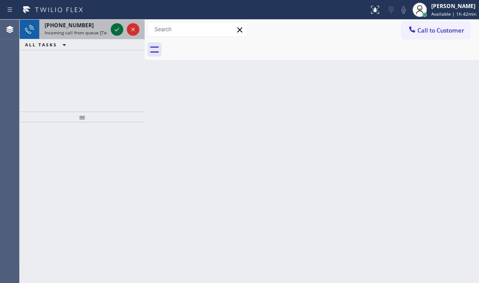
click at [116, 29] on icon at bounding box center [117, 29] width 11 height 11
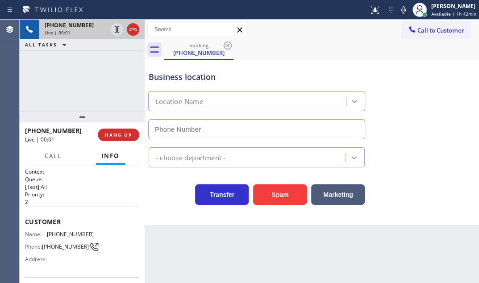
type input "(424) 289-6505"
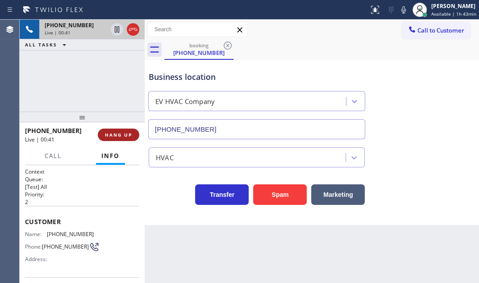
click at [124, 133] on span "HANG UP" at bounding box center [118, 135] width 27 height 6
click at [129, 136] on span "HANG UP" at bounding box center [118, 135] width 27 height 6
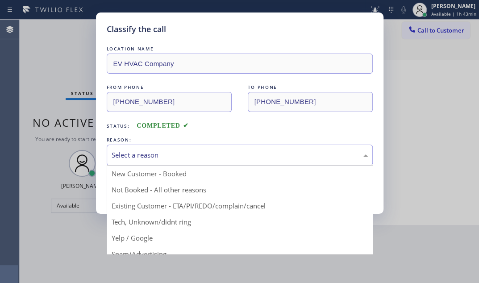
click at [203, 161] on div "Select a reason" at bounding box center [240, 155] width 266 height 21
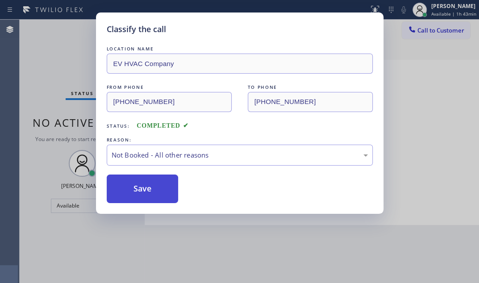
click at [142, 186] on button "Save" at bounding box center [143, 188] width 72 height 29
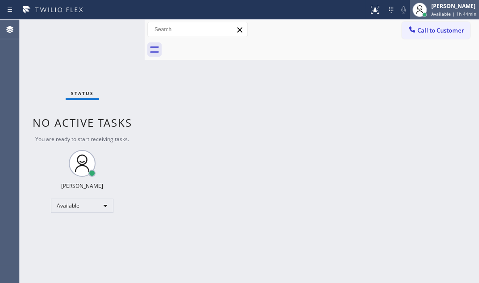
click at [421, 13] on div at bounding box center [419, 10] width 20 height 20
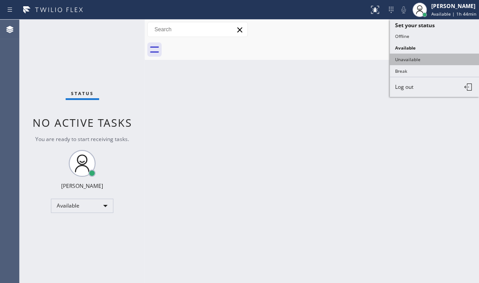
click at [412, 56] on button "Unavailable" at bounding box center [433, 60] width 89 height 12
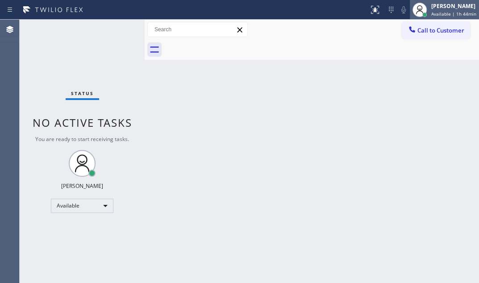
click at [443, 10] on div "Judy Mae Saturinas Available | 1h 44min" at bounding box center [454, 10] width 50 height 16
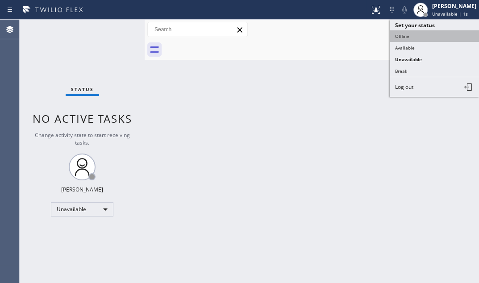
click at [407, 37] on button "Offline" at bounding box center [433, 36] width 89 height 12
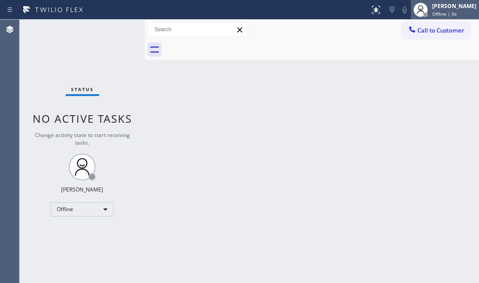
click at [437, 11] on span "Offline | 0s" at bounding box center [444, 14] width 25 height 6
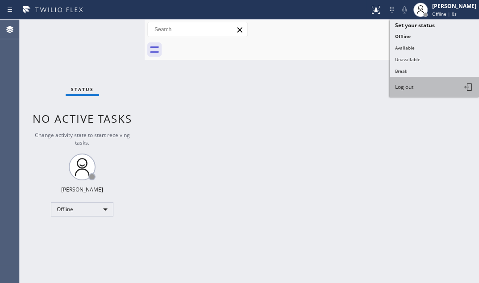
click at [408, 87] on span "Log out" at bounding box center [404, 87] width 18 height 8
